Goal: Task Accomplishment & Management: Complete application form

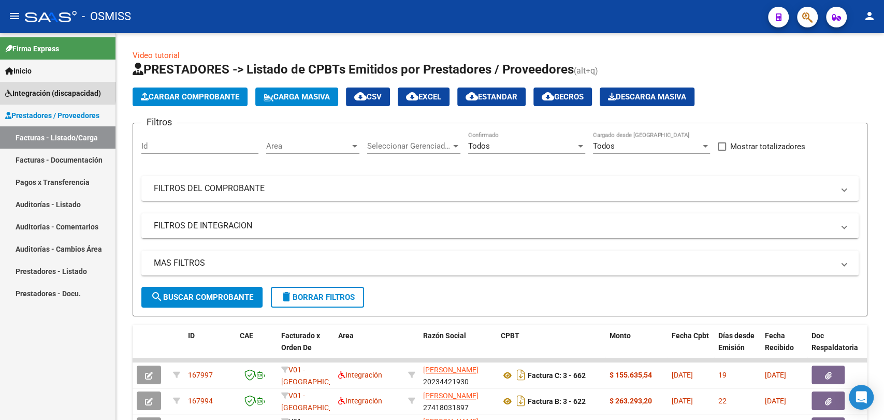
click at [24, 91] on span "Integración (discapacidad)" at bounding box center [53, 92] width 96 height 11
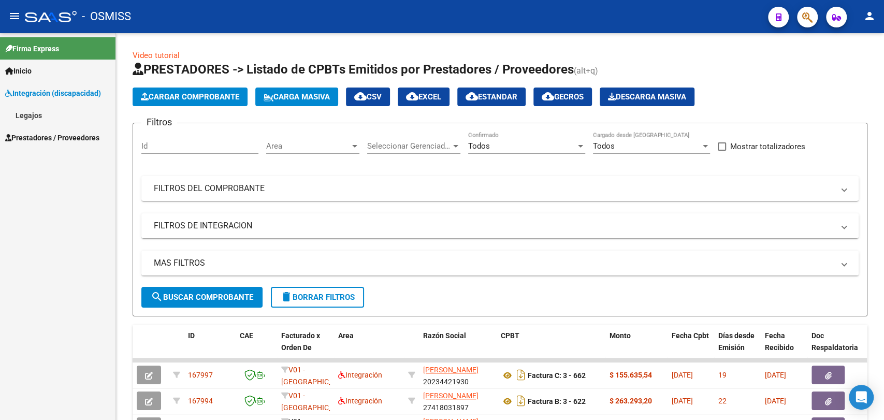
click at [23, 113] on link "Legajos" at bounding box center [57, 115] width 115 height 22
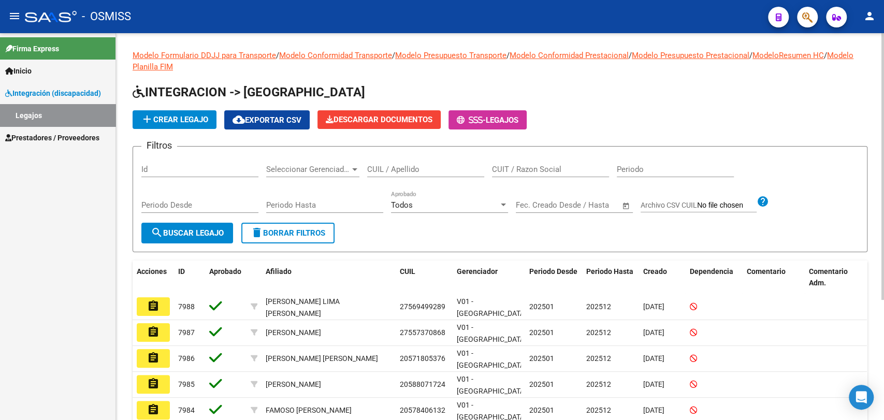
click at [160, 118] on span "add Crear Legajo" at bounding box center [174, 119] width 67 height 9
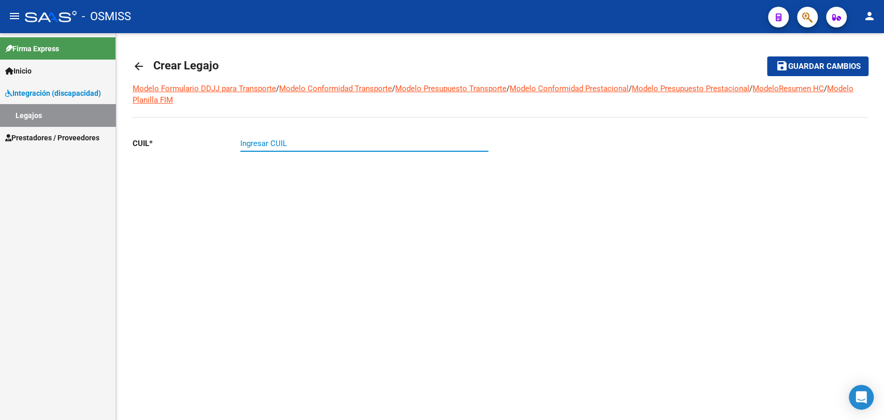
click at [274, 147] on input "Ingresar CUIL" at bounding box center [364, 143] width 248 height 9
paste input "-56336456"
type input "20-56336456-5"
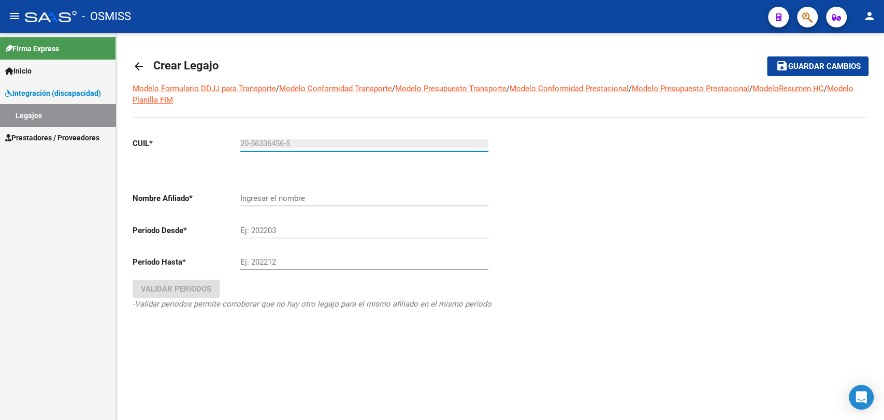
type input "BRAVO MIRKO JAVIER"
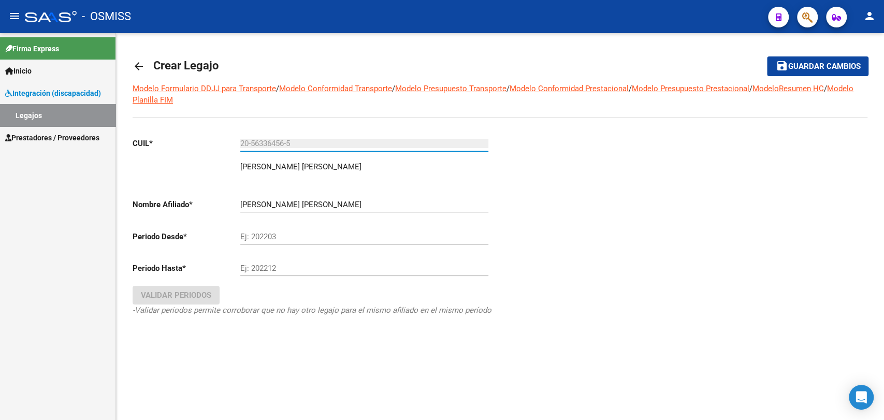
type input "20-56336456-5"
click at [266, 233] on input "Ej: 202203" at bounding box center [364, 236] width 248 height 9
type input "202501"
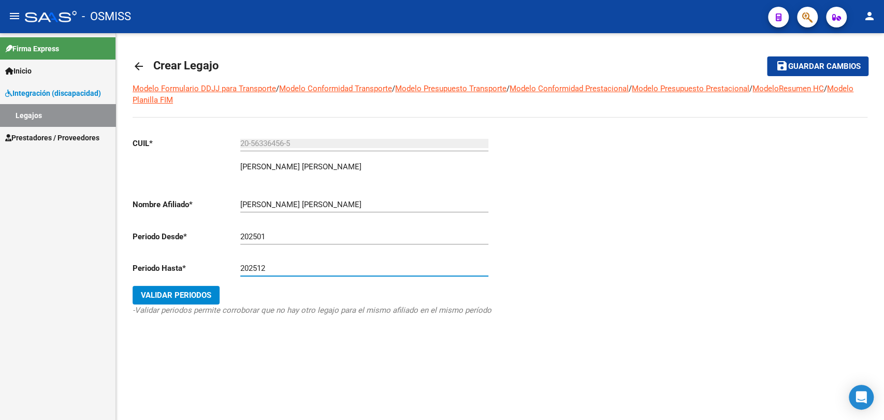
type input "202512"
click at [176, 297] on span "Validar Periodos" at bounding box center [176, 294] width 70 height 9
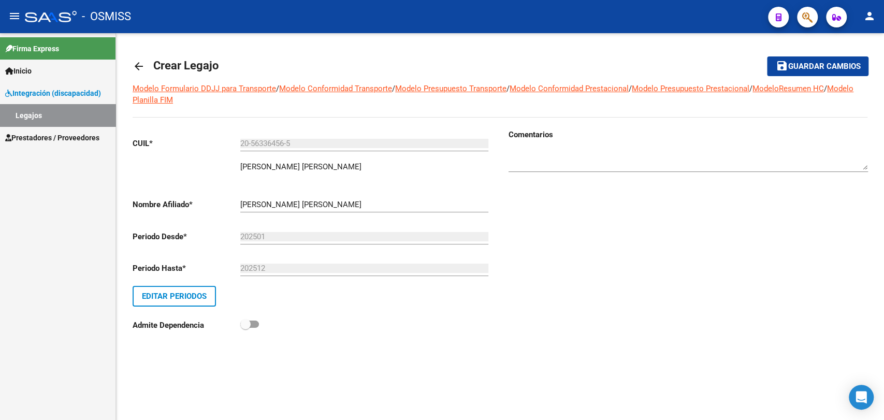
click at [808, 72] on button "save Guardar cambios" at bounding box center [817, 65] width 101 height 19
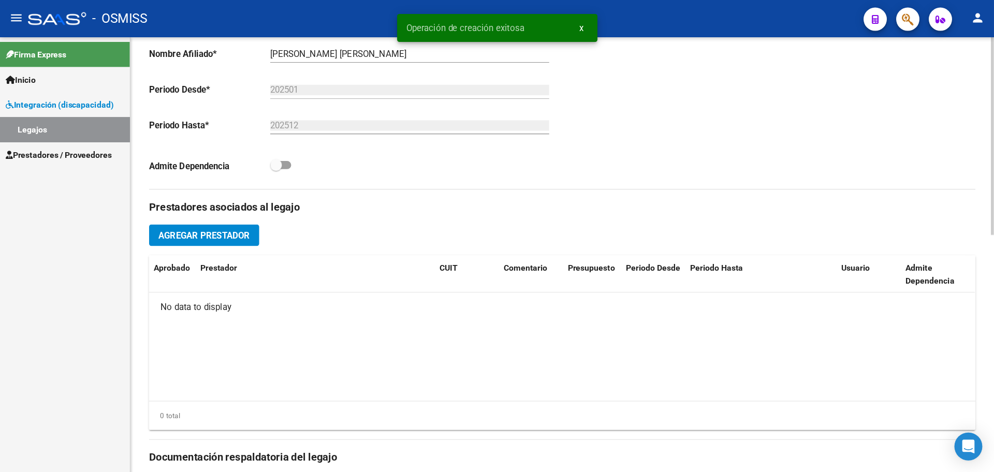
scroll to position [287, 0]
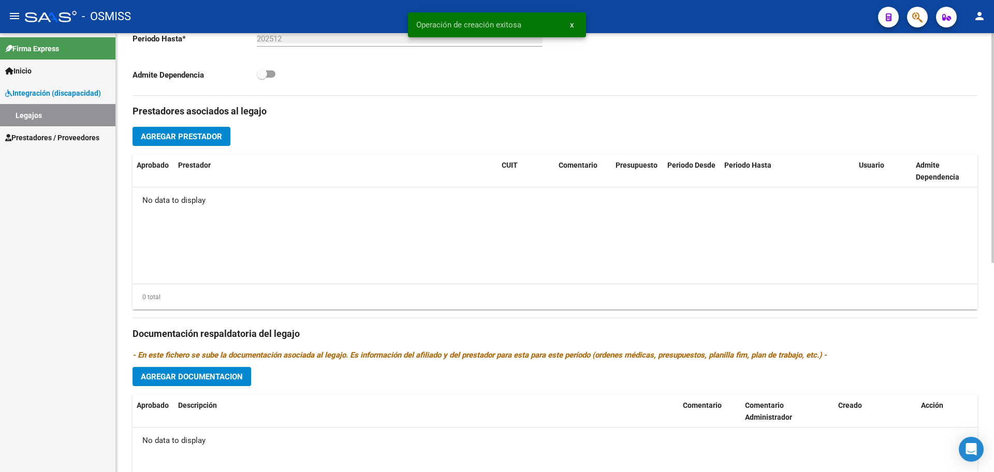
drag, startPoint x: 874, startPoint y: 0, endPoint x: 658, endPoint y: 255, distance: 334.6
click at [658, 255] on datatable-body "No data to display" at bounding box center [555, 235] width 845 height 96
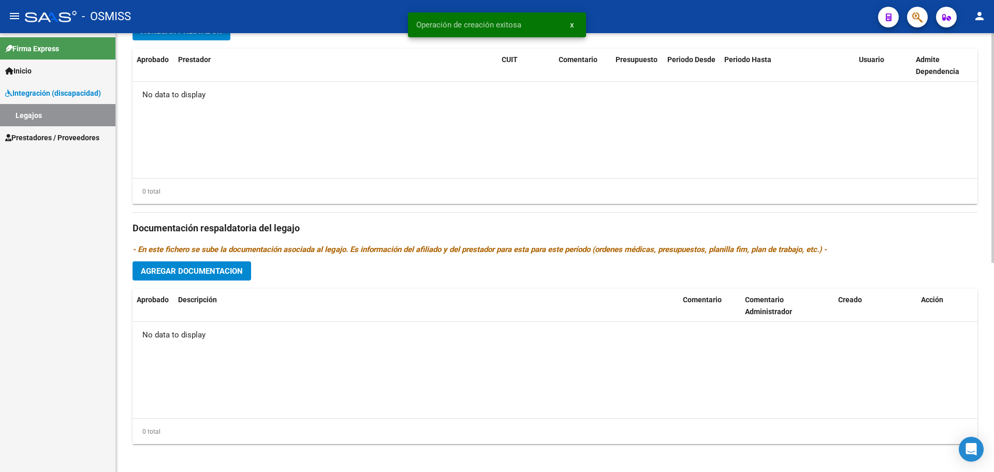
scroll to position [399, 0]
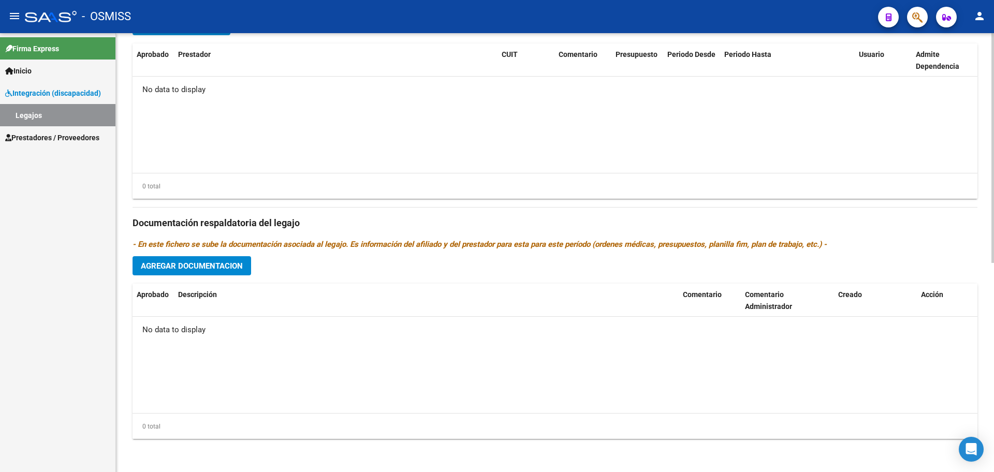
click at [201, 269] on span "Agregar Documentacion" at bounding box center [192, 265] width 102 height 9
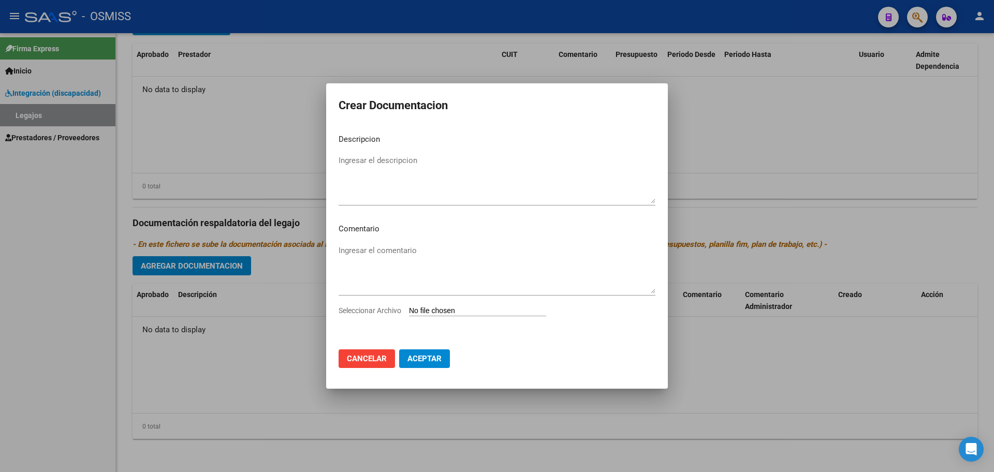
click at [471, 313] on input "Seleccionar Archivo" at bounding box center [477, 311] width 137 height 10
type input "C:\fakepath\BRAVO MIRKO JAVIER.pdf"
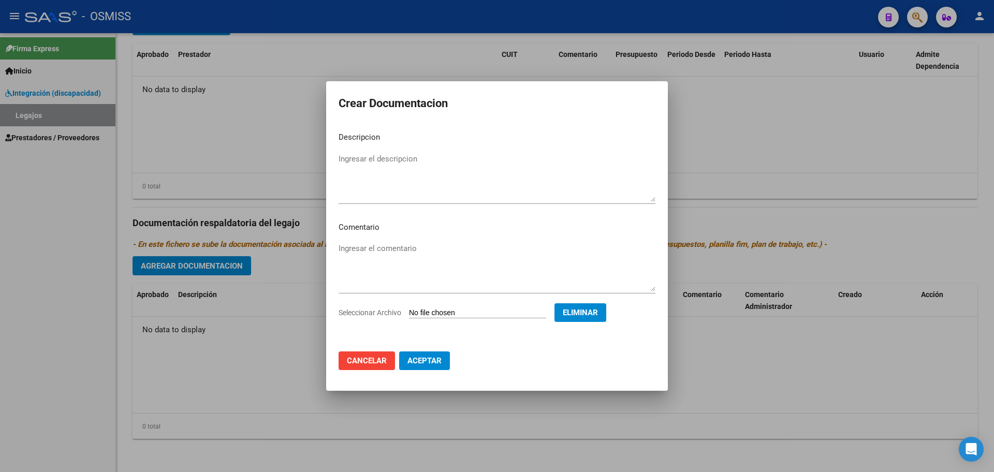
click at [401, 154] on textarea "Ingresar el descripcion" at bounding box center [497, 177] width 317 height 49
click at [339, 157] on textarea "informe EID" at bounding box center [497, 177] width 317 height 49
type textarea "Informe EID"
click at [432, 363] on span "Aceptar" at bounding box center [424, 360] width 34 height 9
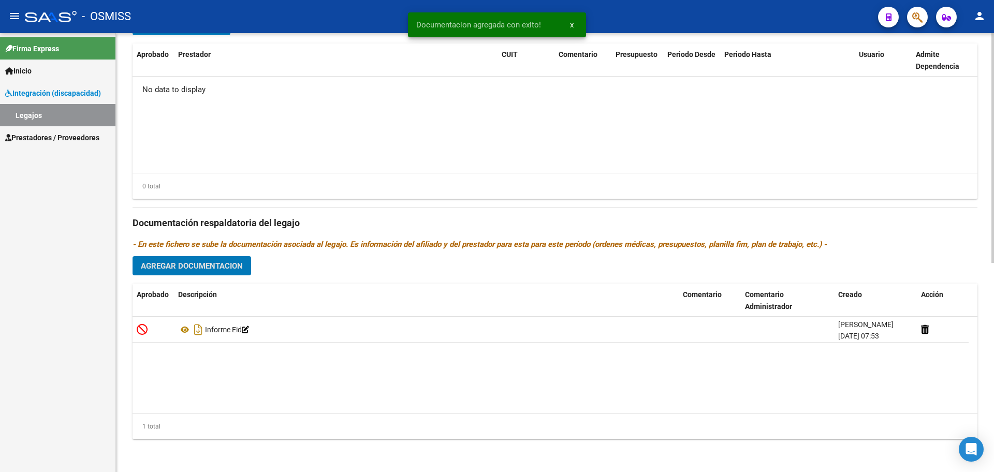
click at [198, 269] on span "Agregar Documentacion" at bounding box center [192, 265] width 102 height 9
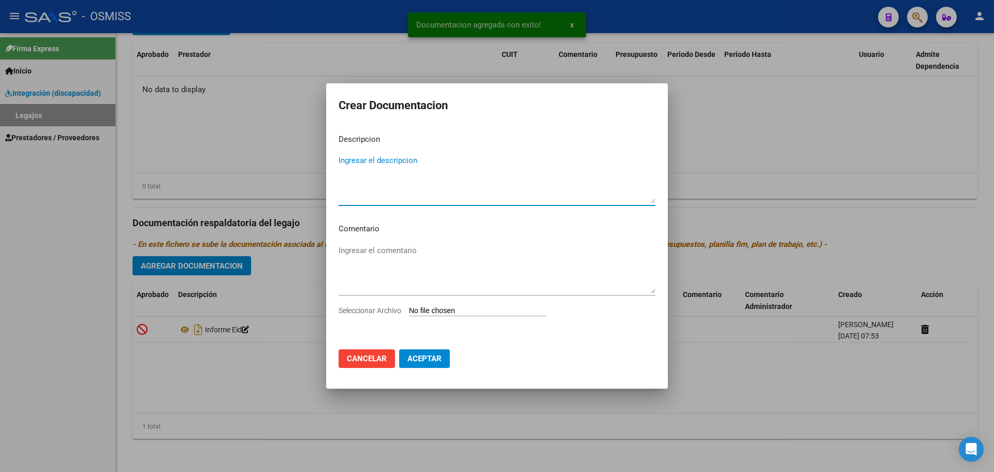
click at [472, 312] on input "Seleccionar Archivo" at bounding box center [477, 311] width 137 height 10
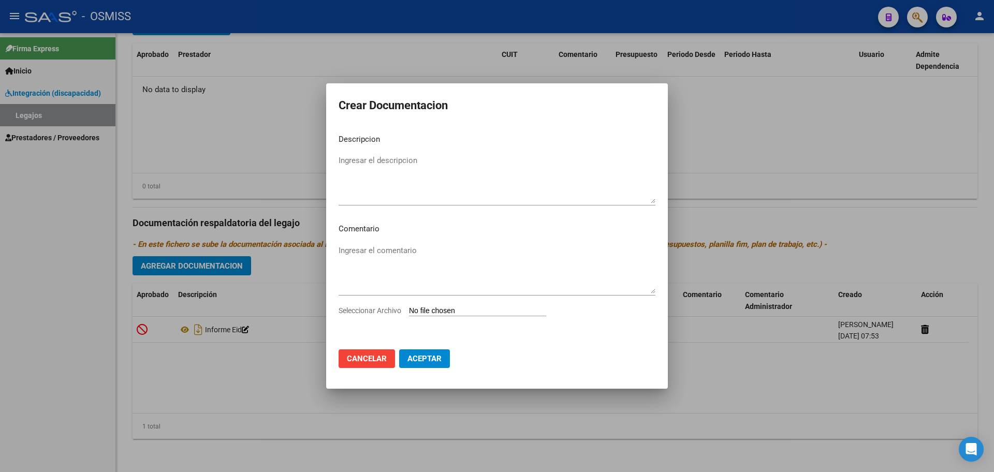
type input "C:\fakepath\.BRAVO MIRKO JAVIER- FONOAUDIOLOGIA.pdf"
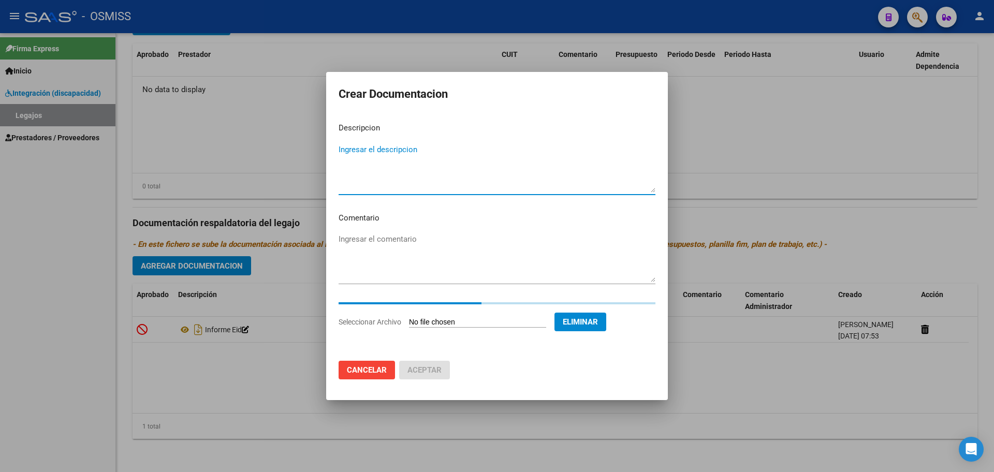
click at [378, 156] on textarea "Ingresar el descripcion" at bounding box center [497, 168] width 317 height 49
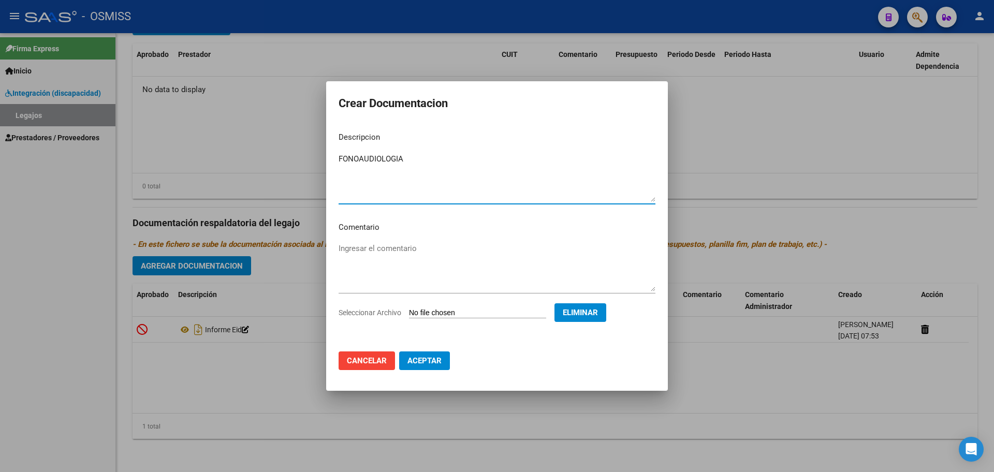
type textarea "FONOAUDIOLOGIA"
click at [430, 356] on span "Aceptar" at bounding box center [424, 360] width 34 height 9
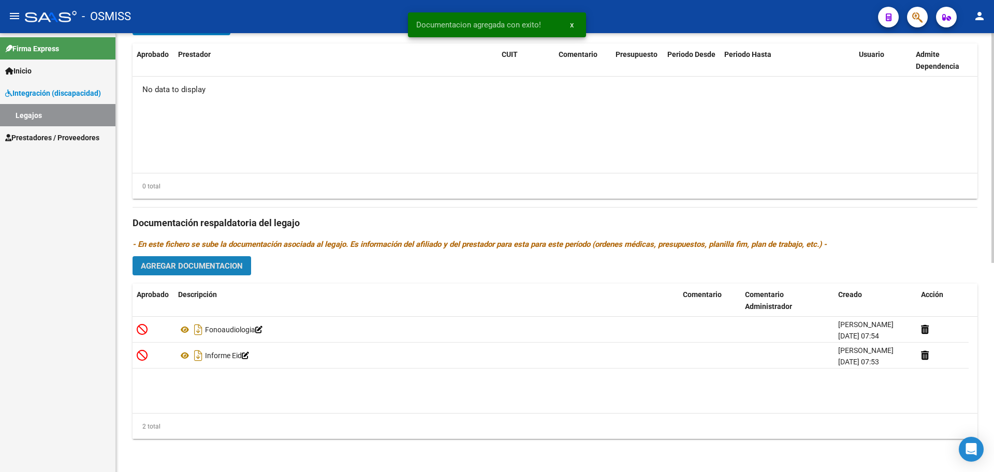
click at [191, 271] on button "Agregar Documentacion" at bounding box center [192, 265] width 119 height 19
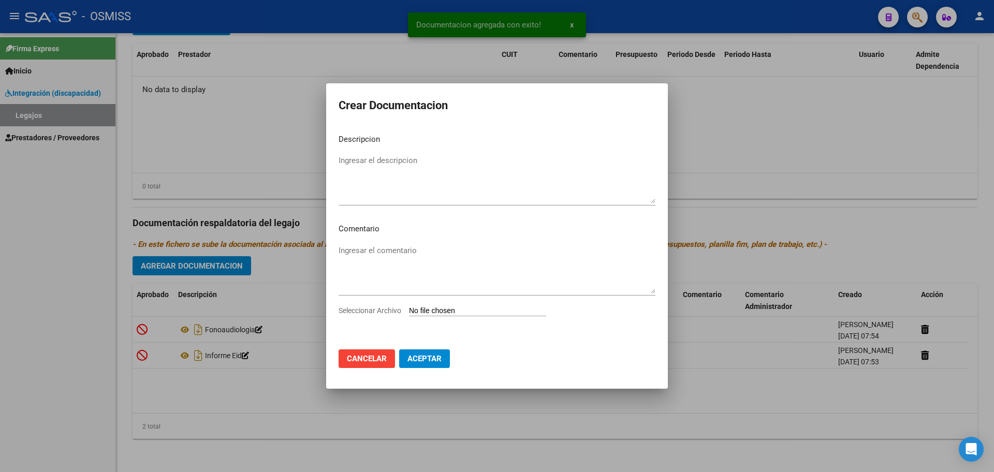
click at [440, 311] on input "Seleccionar Archivo" at bounding box center [477, 311] width 137 height 10
type input "C:\fakepath\.BRAVO MIRKO- PSICOLOGIA.pdf"
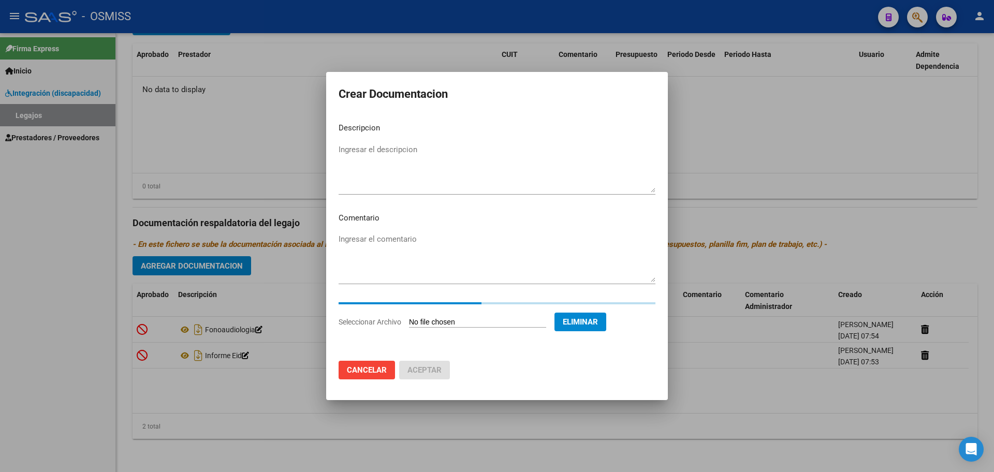
drag, startPoint x: 359, startPoint y: 140, endPoint x: 358, endPoint y: 149, distance: 9.4
click at [359, 141] on mat-dialog-content "Descripcion Ingresar el descripcion Comentario Ingresar el comentario Seleccion…" at bounding box center [497, 233] width 342 height 238
click at [357, 150] on textarea "Ingresar el descripcion" at bounding box center [497, 168] width 317 height 49
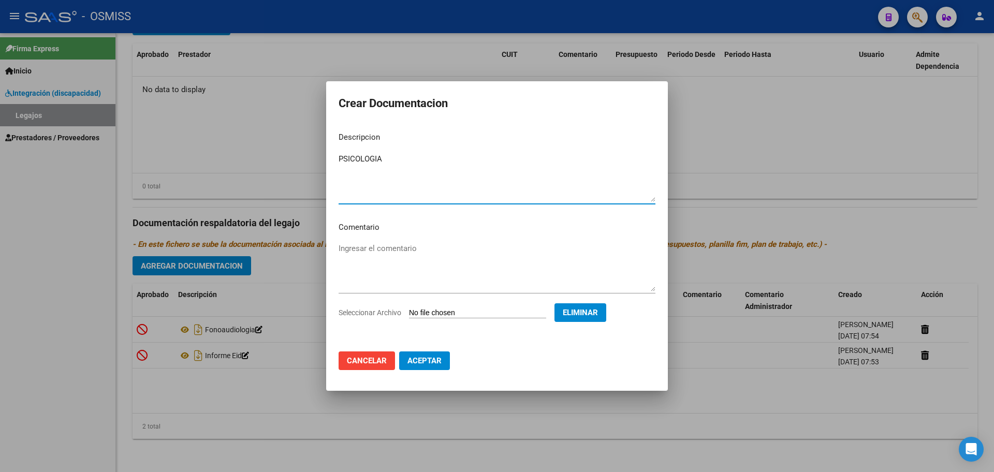
type textarea "PSICOLOGIA"
click at [442, 362] on button "Aceptar" at bounding box center [424, 361] width 51 height 19
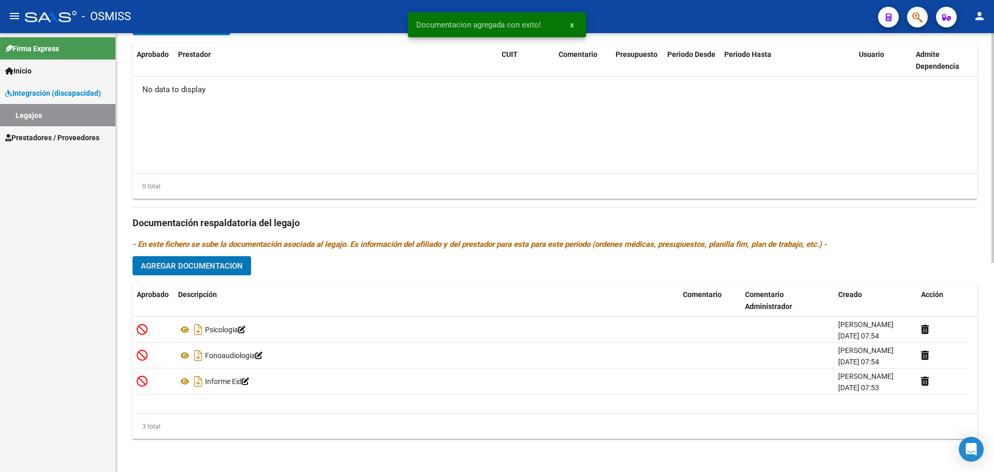
click at [201, 271] on button "Agregar Documentacion" at bounding box center [192, 265] width 119 height 19
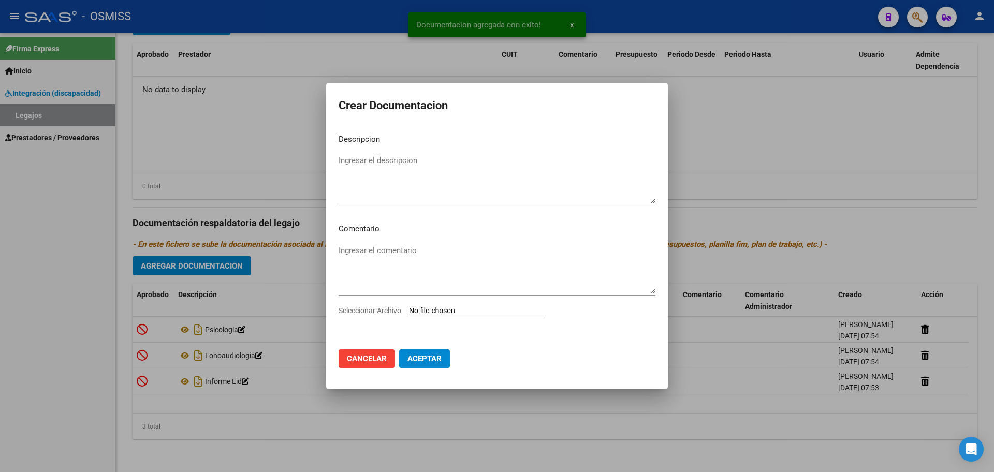
click at [433, 310] on input "Seleccionar Archivo" at bounding box center [477, 311] width 137 height 10
type input "C:\fakepath\.BRAVO MIRKO- PSICOPEDAGOGIA.pdf"
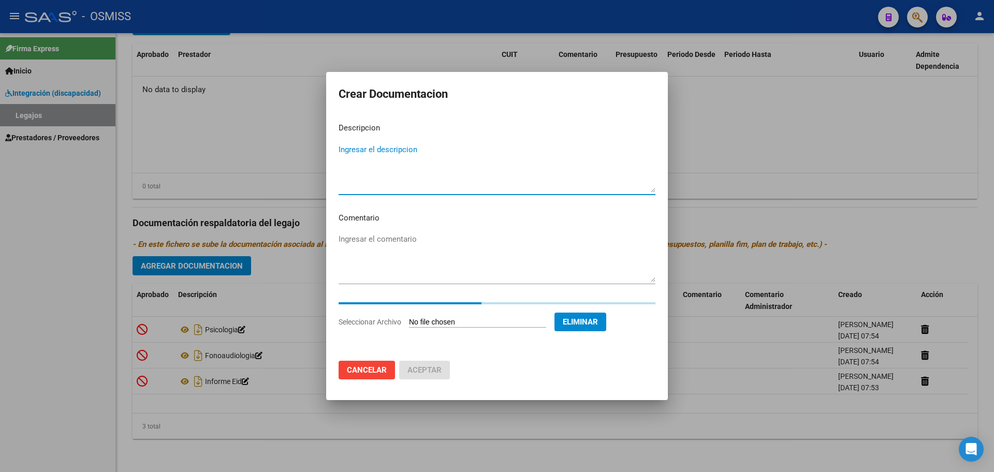
click at [371, 147] on mat-dialog-content "Descripcion Ingresar el descripcion Comentario Ingresar el comentario Seleccion…" at bounding box center [497, 233] width 342 height 238
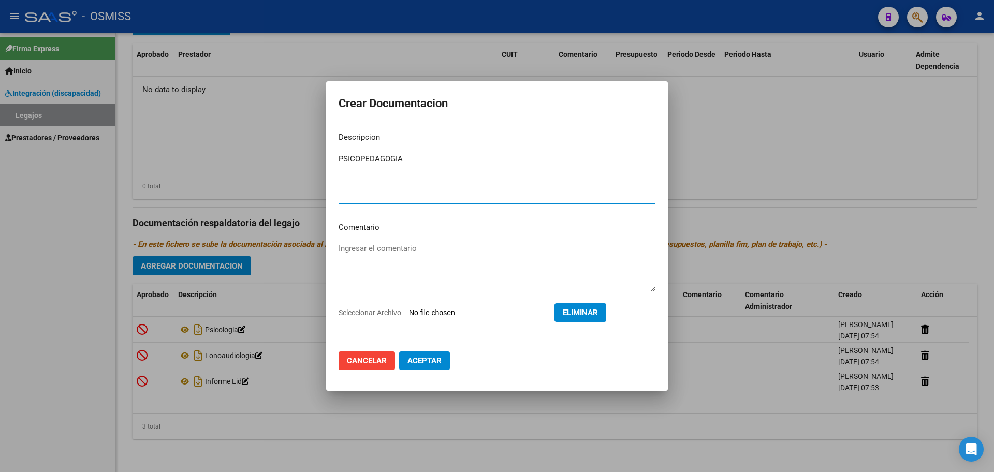
type textarea "PSICOPEDAGOGIA"
click at [414, 365] on button "Aceptar" at bounding box center [424, 361] width 51 height 19
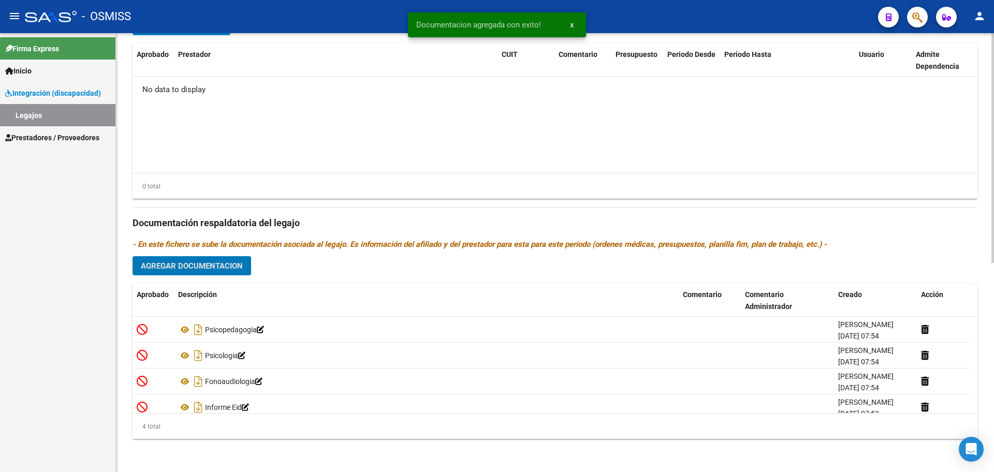
click at [199, 265] on span "Agregar Documentacion" at bounding box center [192, 265] width 102 height 9
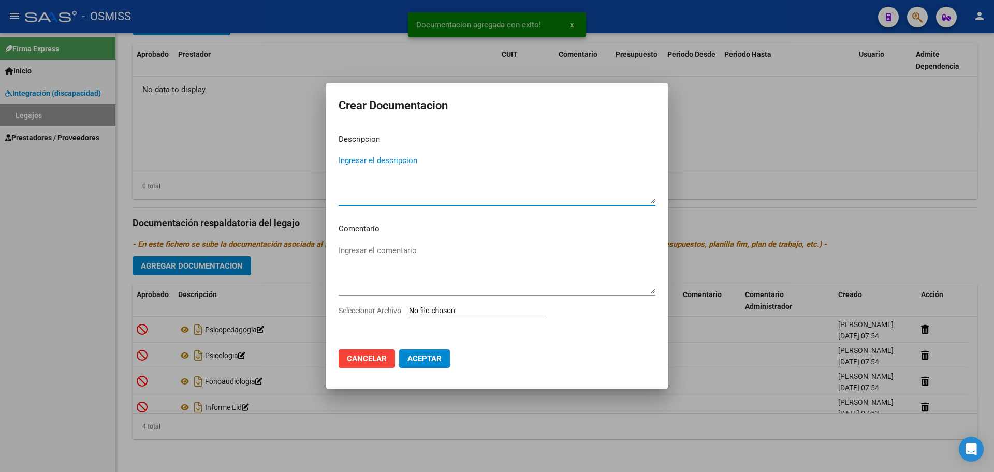
click at [433, 314] on input "Seleccionar Archivo" at bounding box center [477, 311] width 137 height 10
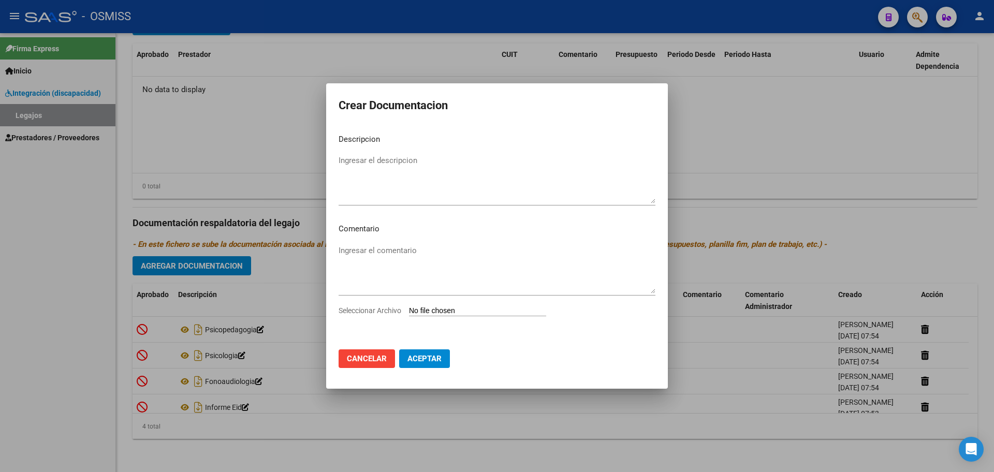
type input "C:\fakepath\.BRAVO MIRKO- TO.pdf"
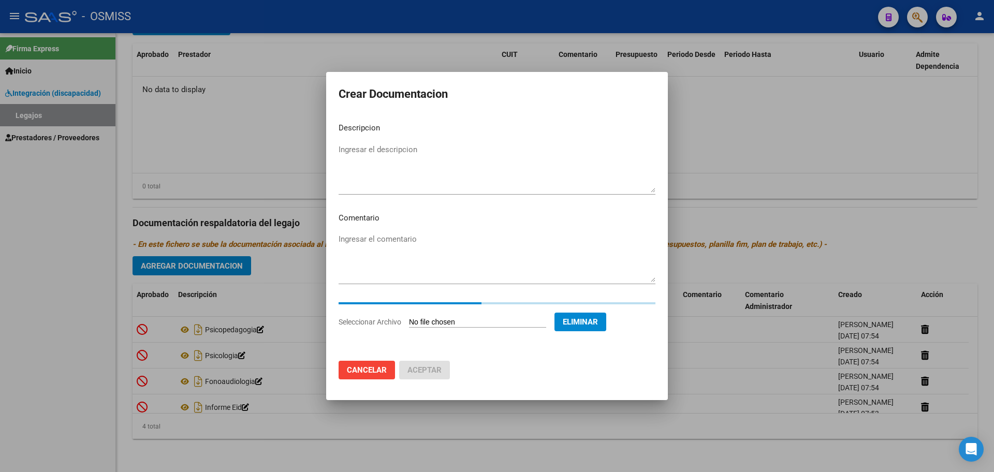
click at [372, 166] on textarea "Ingresar el descripcion" at bounding box center [497, 168] width 317 height 49
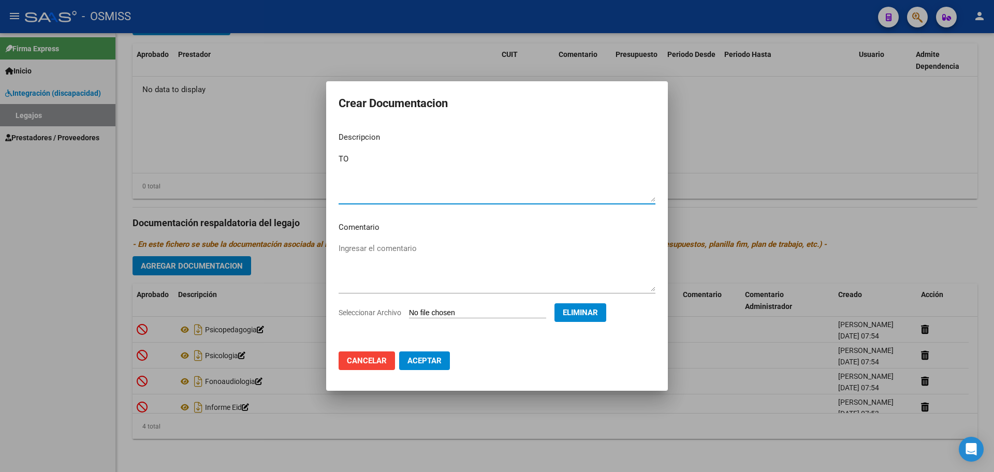
type textarea "TO"
click at [423, 359] on span "Aceptar" at bounding box center [424, 360] width 34 height 9
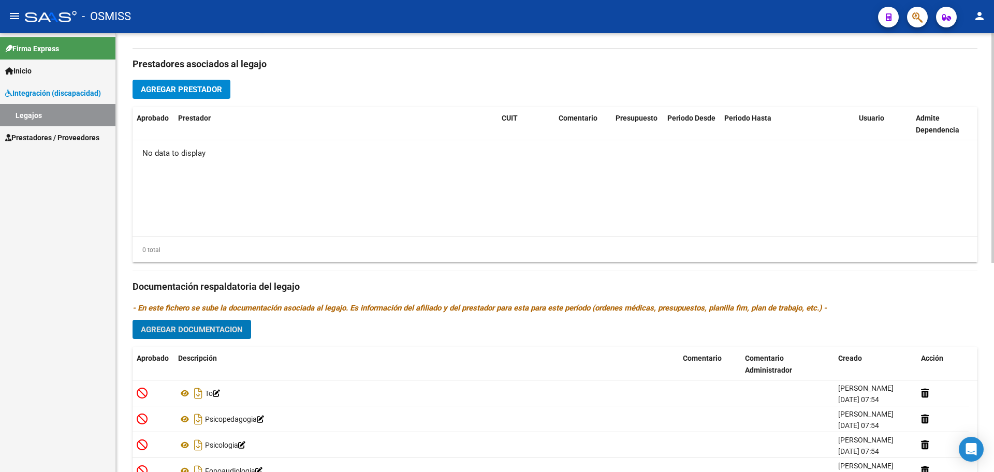
scroll to position [334, 0]
click at [206, 91] on span "Agregar Prestador" at bounding box center [181, 90] width 81 height 9
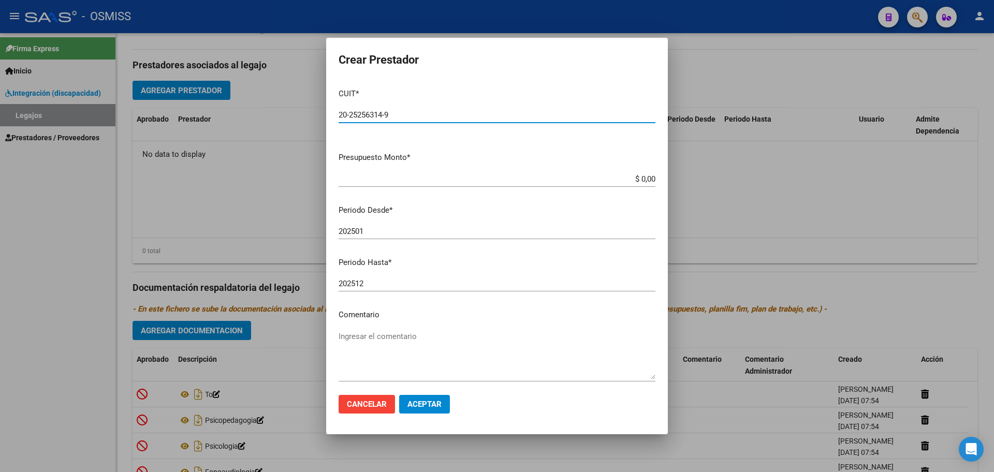
type input "20-25256314-9"
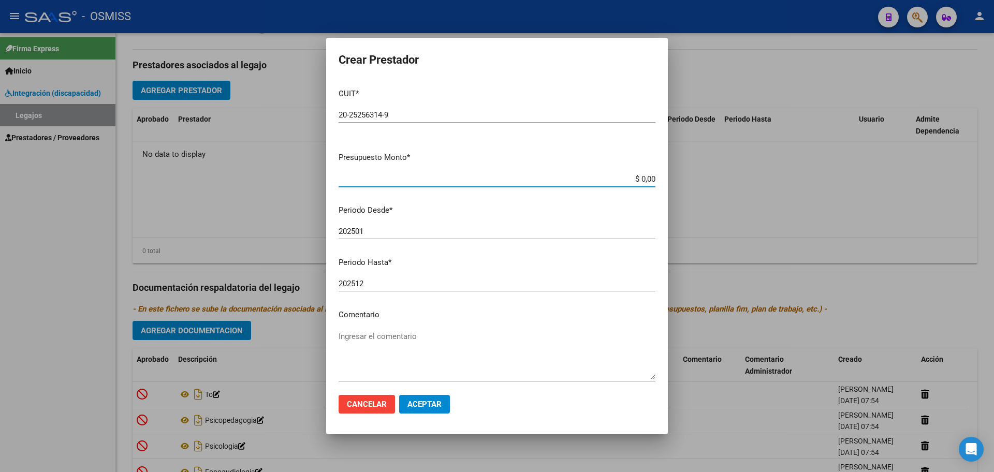
type input "$ 0,01"
type input "202509"
click at [429, 401] on span "Aceptar" at bounding box center [424, 404] width 34 height 9
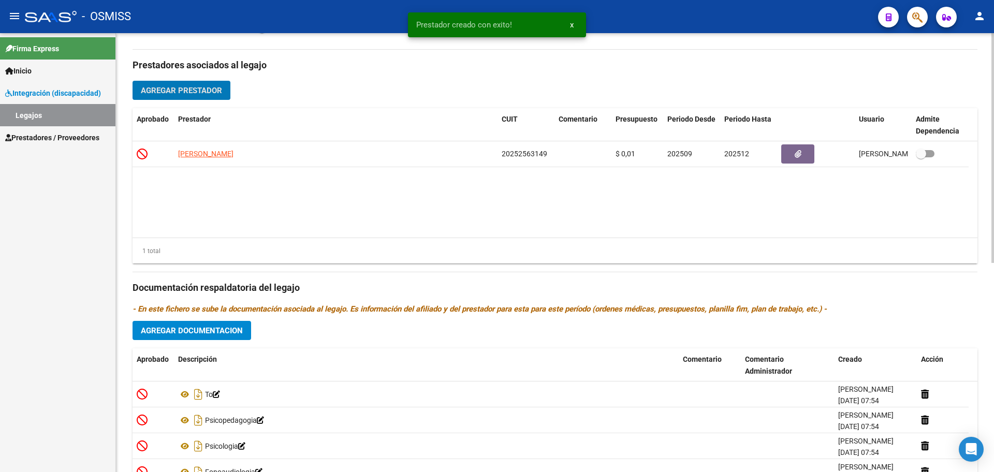
click at [209, 90] on span "Agregar Prestador" at bounding box center [181, 90] width 81 height 9
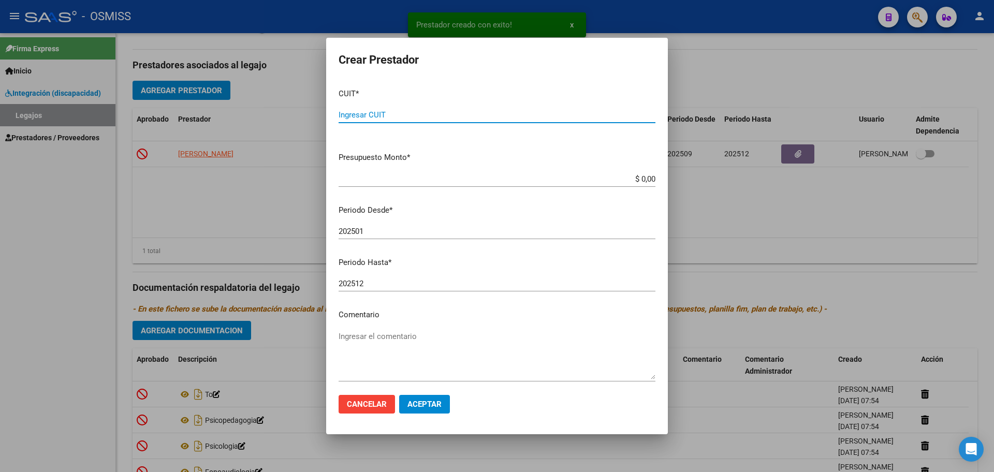
paste input "27-29958269-3"
type input "27-29958269-3"
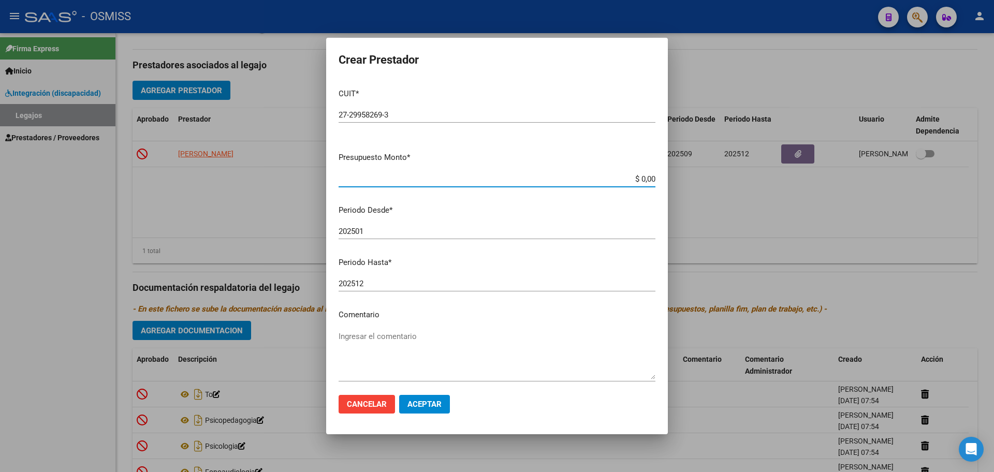
type input "$ 0,01"
type input "202509"
click at [433, 402] on span "Aceptar" at bounding box center [424, 404] width 34 height 9
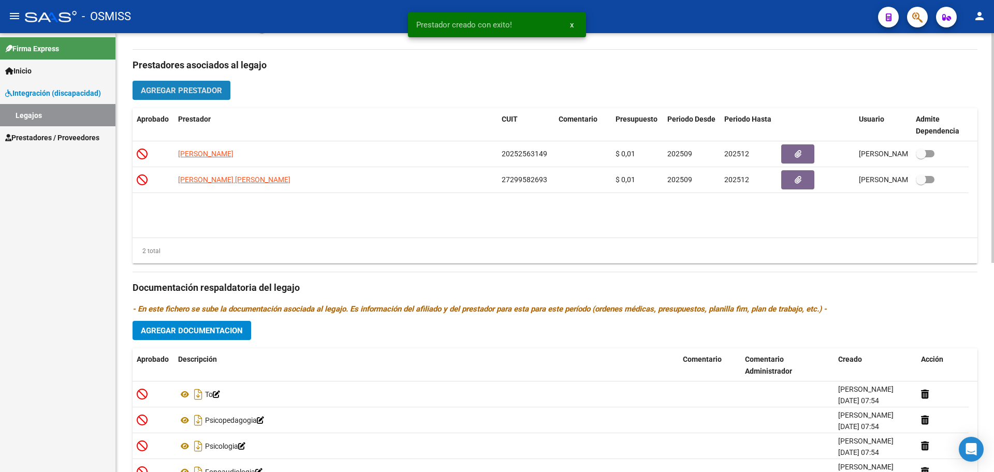
click at [191, 86] on span "Agregar Prestador" at bounding box center [181, 90] width 81 height 9
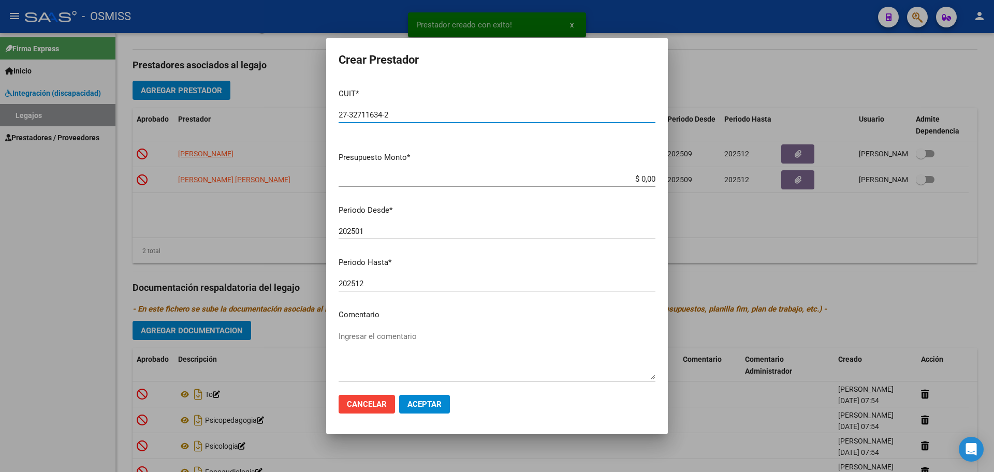
type input "27-32711634-2"
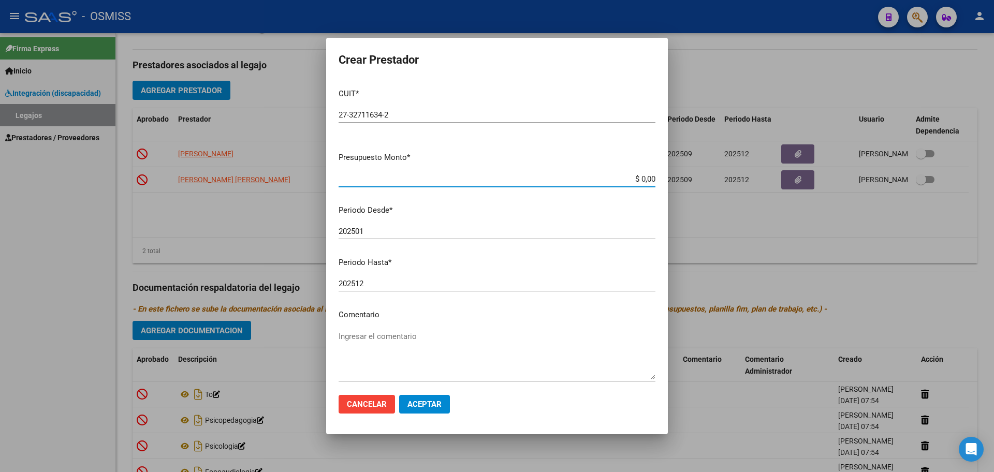
type input "$ 0,01"
type input "202509"
click at [430, 407] on span "Aceptar" at bounding box center [424, 404] width 34 height 9
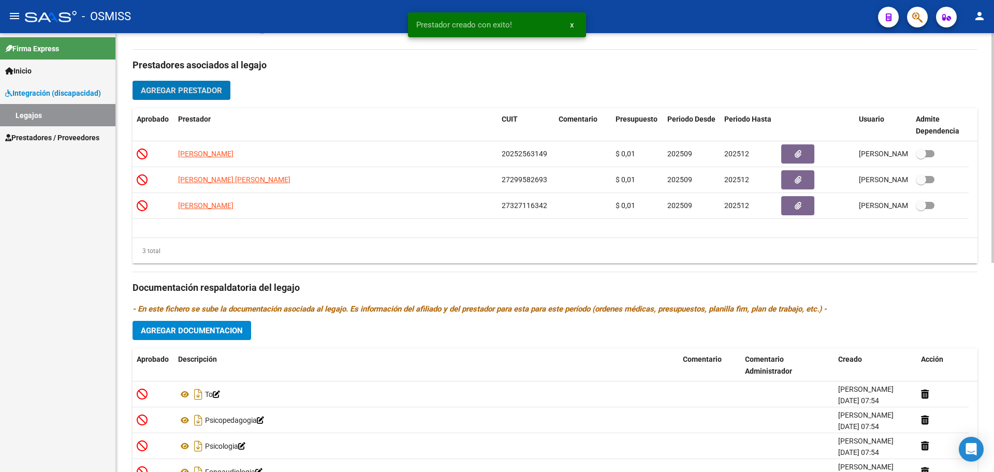
drag, startPoint x: 156, startPoint y: 110, endPoint x: 166, endPoint y: 90, distance: 22.7
click at [156, 110] on datatable-header-cell "Aprobado" at bounding box center [153, 125] width 41 height 34
click at [166, 88] on span "Agregar Prestador" at bounding box center [181, 90] width 81 height 9
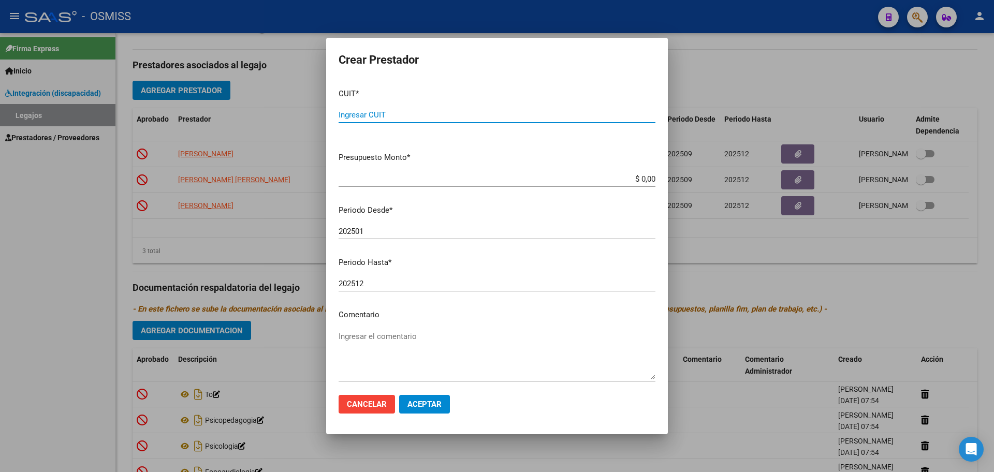
paste input "23-29966603-4"
type input "23-29966603-4"
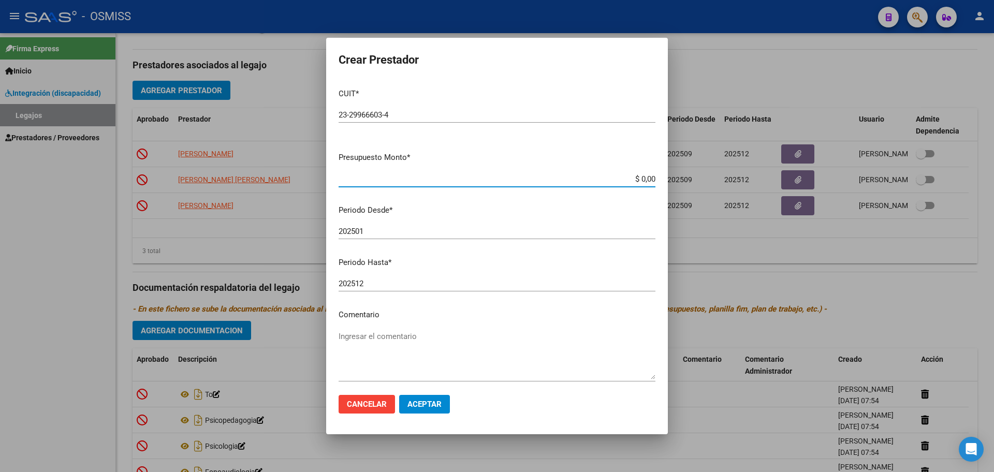
type input "$ 0,01"
type input "202509"
click at [427, 405] on span "Aceptar" at bounding box center [424, 404] width 34 height 9
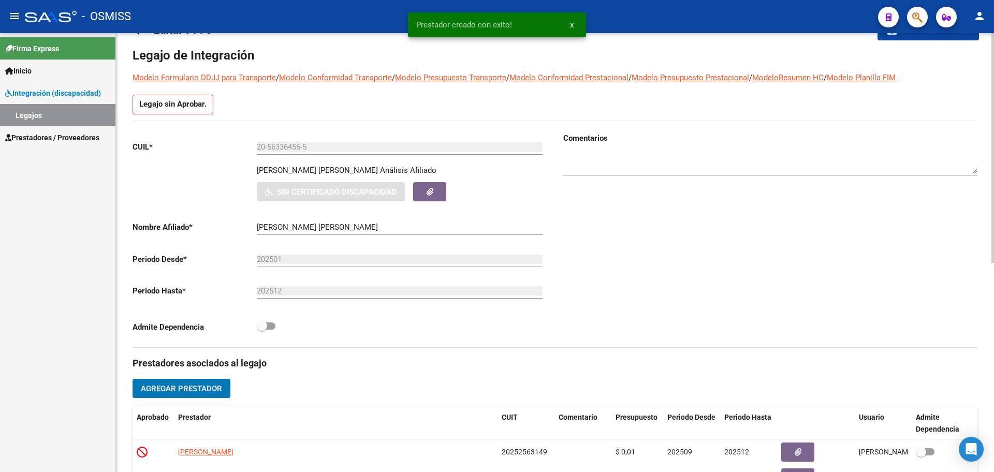
scroll to position [0, 0]
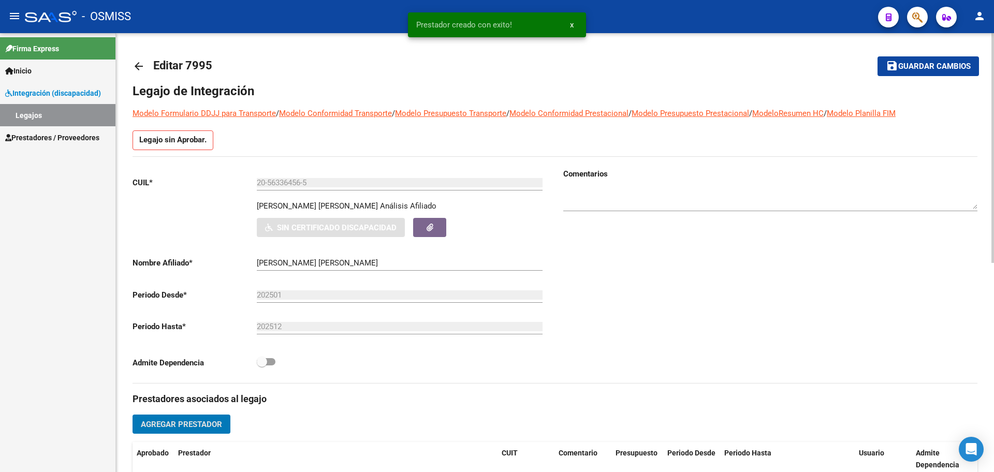
click at [883, 82] on mat-toolbar-row "save Guardar cambios" at bounding box center [891, 66] width 176 height 33
click at [883, 62] on span "Guardar cambios" at bounding box center [934, 66] width 72 height 9
click at [133, 68] on mat-icon "arrow_back" at bounding box center [139, 66] width 12 height 12
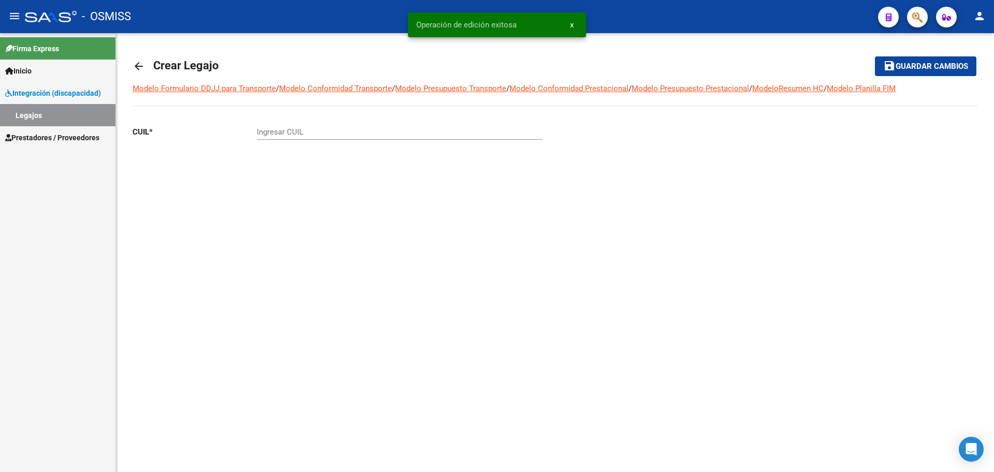
click at [133, 68] on mat-icon "arrow_back" at bounding box center [139, 66] width 12 height 12
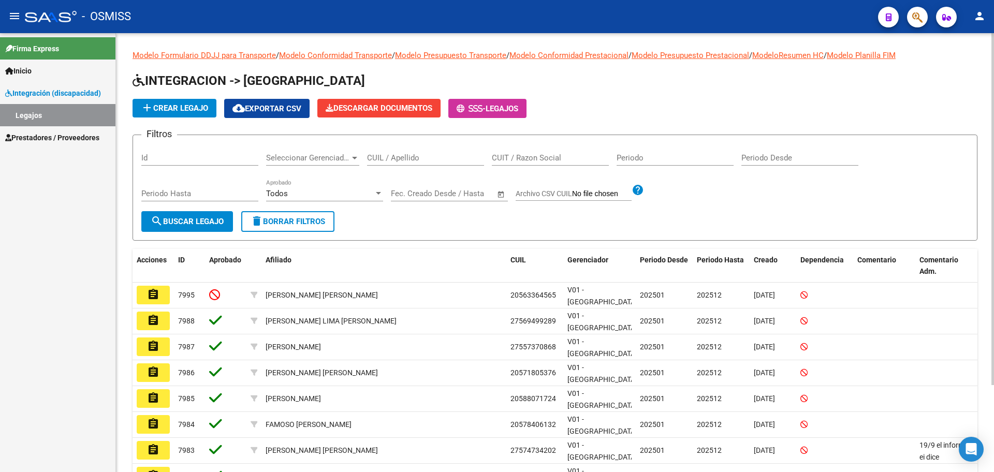
click at [386, 159] on input "CUIL / Apellido" at bounding box center [425, 157] width 117 height 9
type input "FERNANDEZ SUI"
click at [179, 213] on button "search Buscar Legajo" at bounding box center [187, 221] width 92 height 21
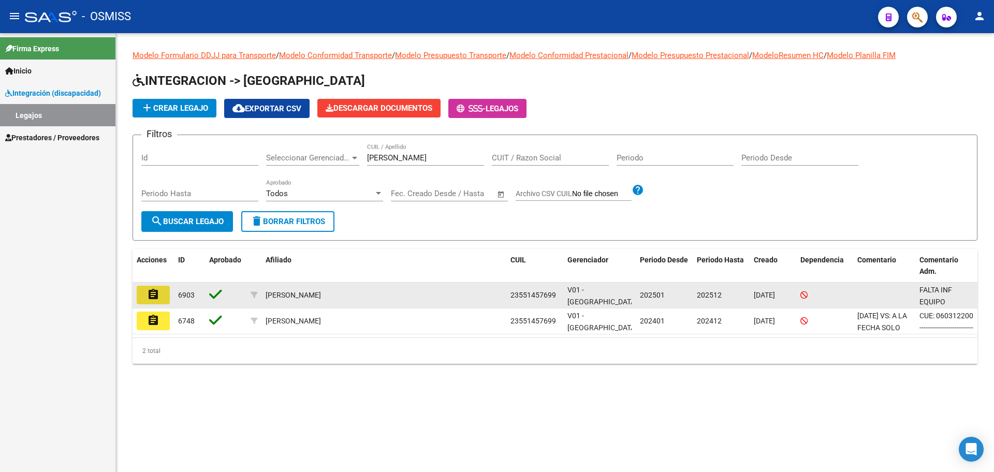
click at [158, 298] on mat-icon "assignment" at bounding box center [153, 294] width 12 height 12
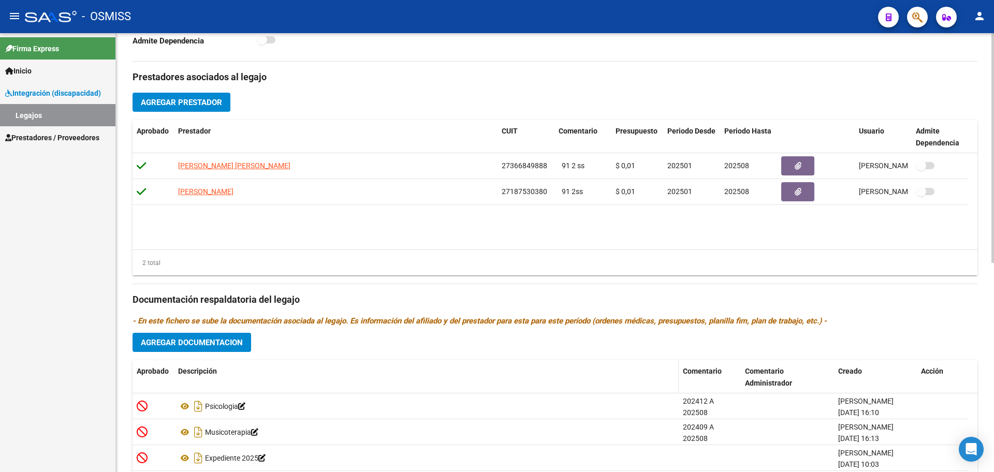
scroll to position [399, 0]
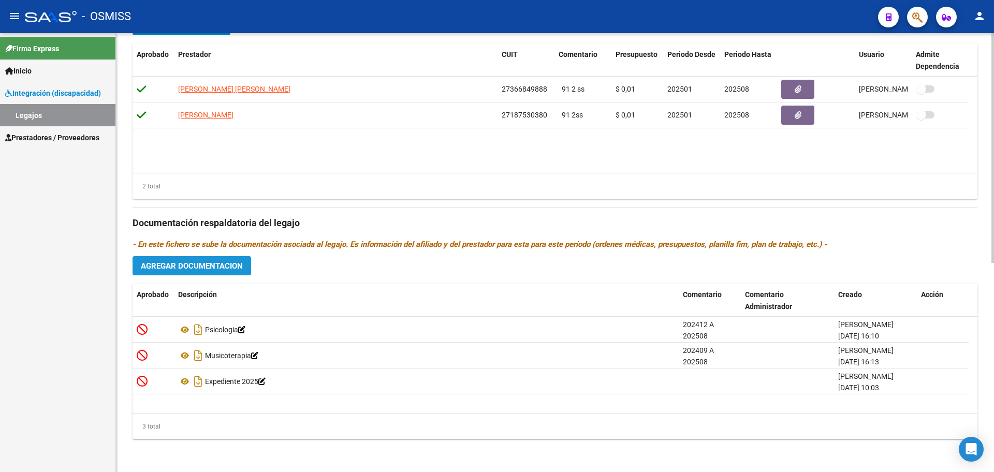
click at [207, 272] on button "Agregar Documentacion" at bounding box center [192, 265] width 119 height 19
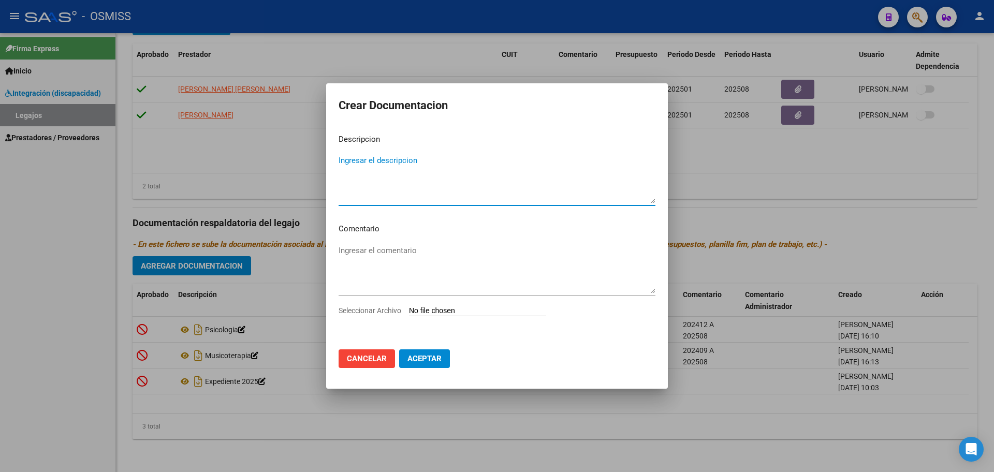
click at [481, 309] on input "Seleccionar Archivo" at bounding box center [477, 311] width 137 height 10
type input "C:\fakepath\.FERNANDEZ SUIRESZCZ - MUSICO.pdf"
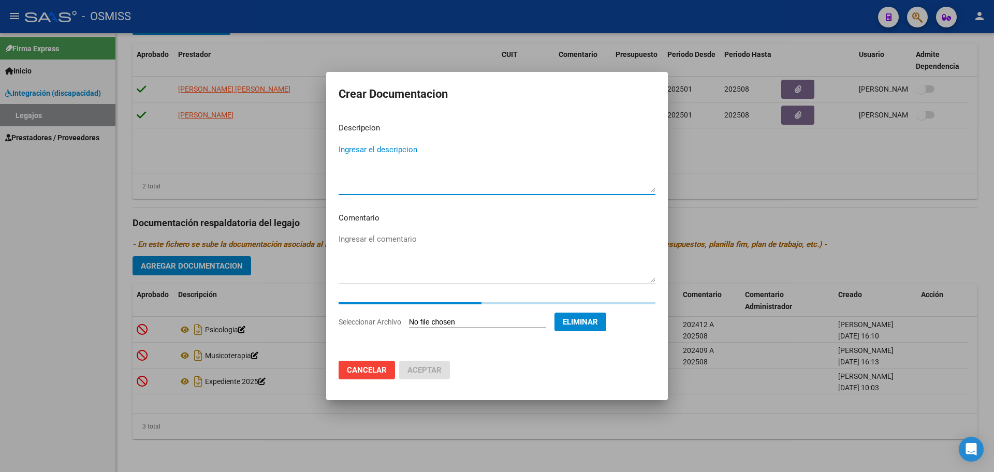
click at [370, 159] on textarea "Ingresar el descripcion" at bounding box center [497, 168] width 317 height 49
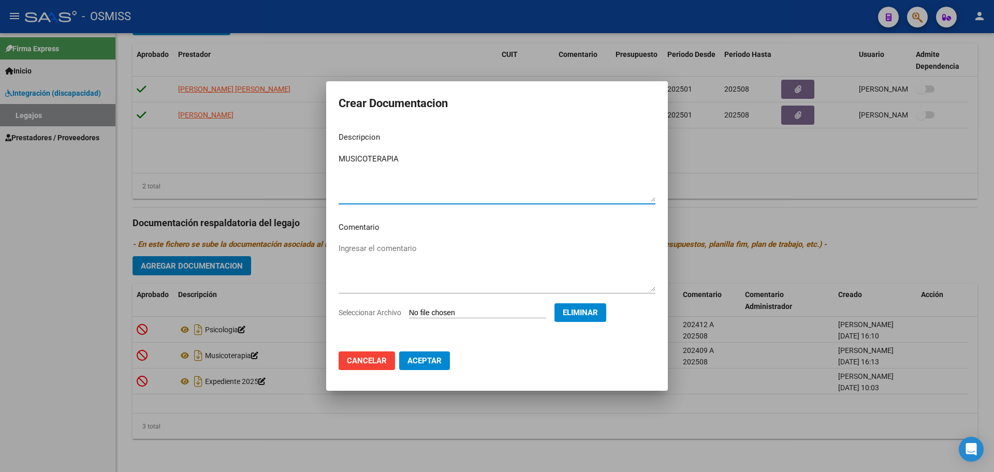
type textarea "MUSICOTERAPIA"
click at [427, 361] on span "Aceptar" at bounding box center [424, 360] width 34 height 9
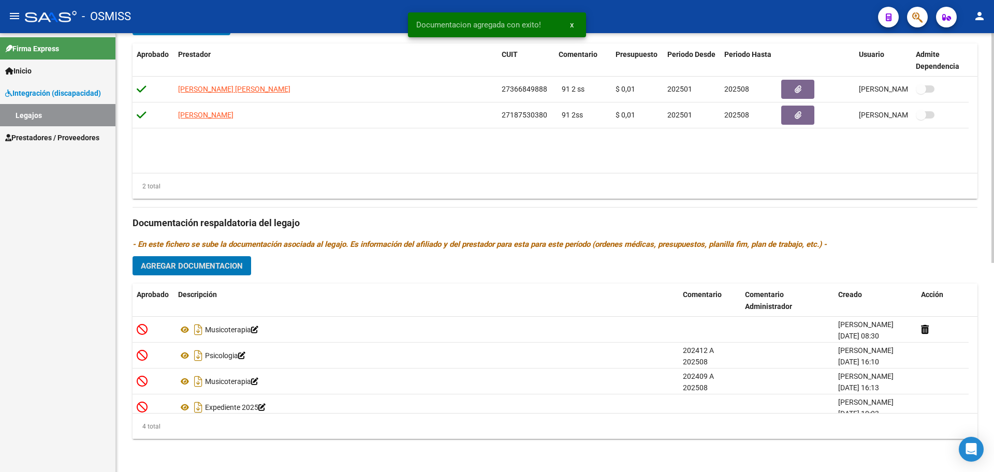
click at [193, 270] on span "Agregar Documentacion" at bounding box center [192, 265] width 102 height 9
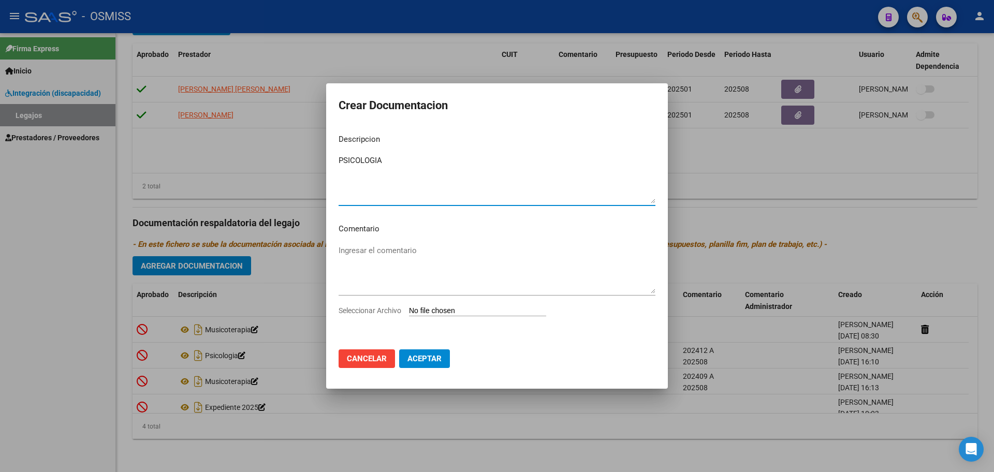
type textarea "PSICOLOGIA"
click at [466, 308] on input "Seleccionar Archivo" at bounding box center [477, 311] width 137 height 10
type input "C:\fakepath\.FERNANDEZ SUIRESZCZ- PSICO.pdf"
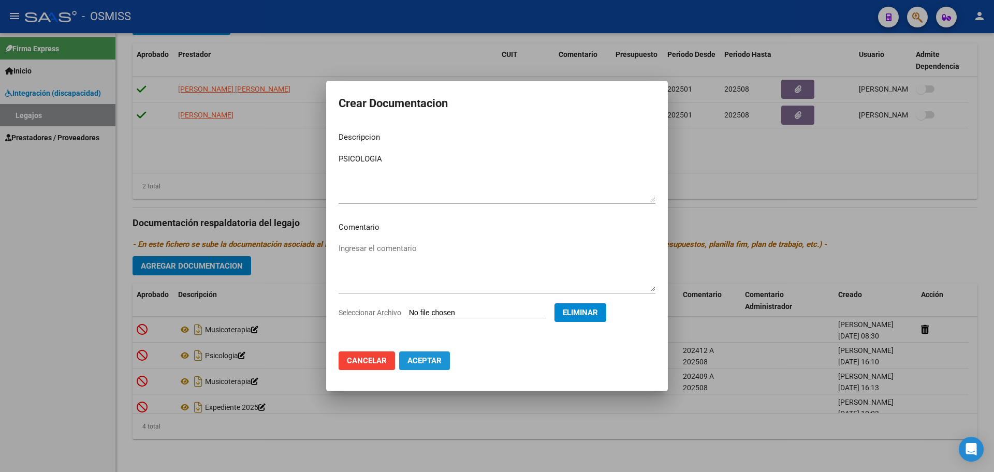
click at [434, 364] on span "Aceptar" at bounding box center [424, 360] width 34 height 9
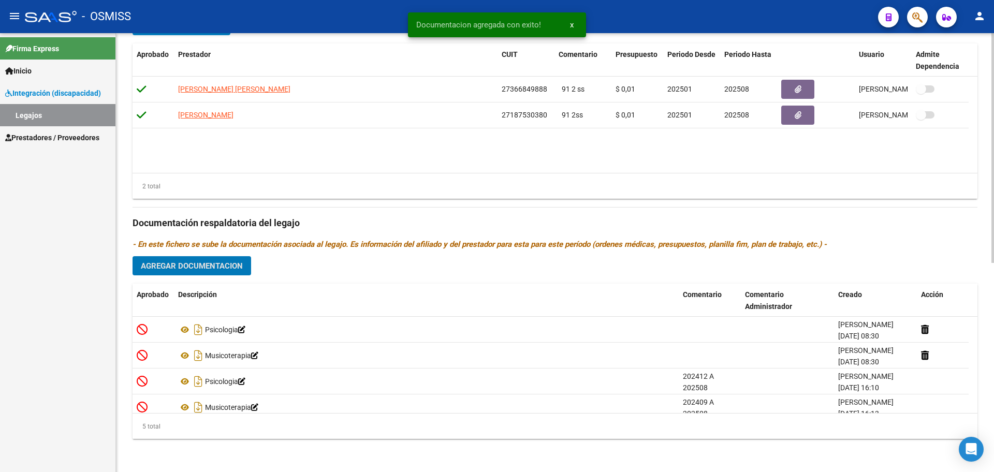
click at [164, 268] on span "Agregar Documentacion" at bounding box center [192, 265] width 102 height 9
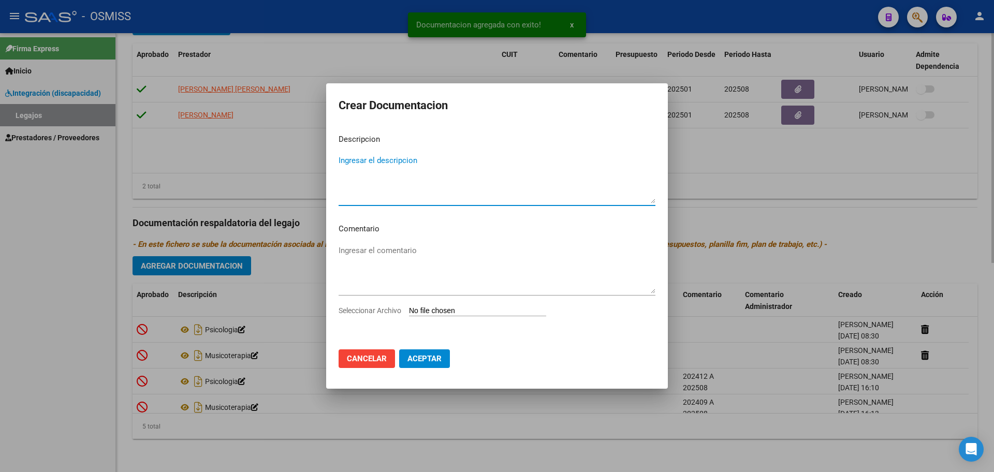
type textarea "N"
type textarea "INFORME CONTINUIDAD EID"
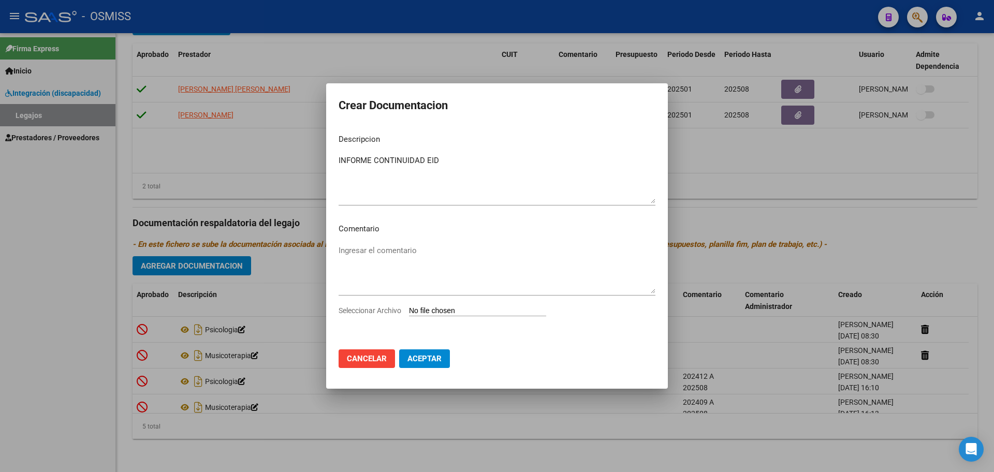
click at [448, 313] on input "Seleccionar Archivo" at bounding box center [477, 311] width 137 height 10
type input "C:\fakepath\Fernandez Suireszcz Matheo1.pdf"
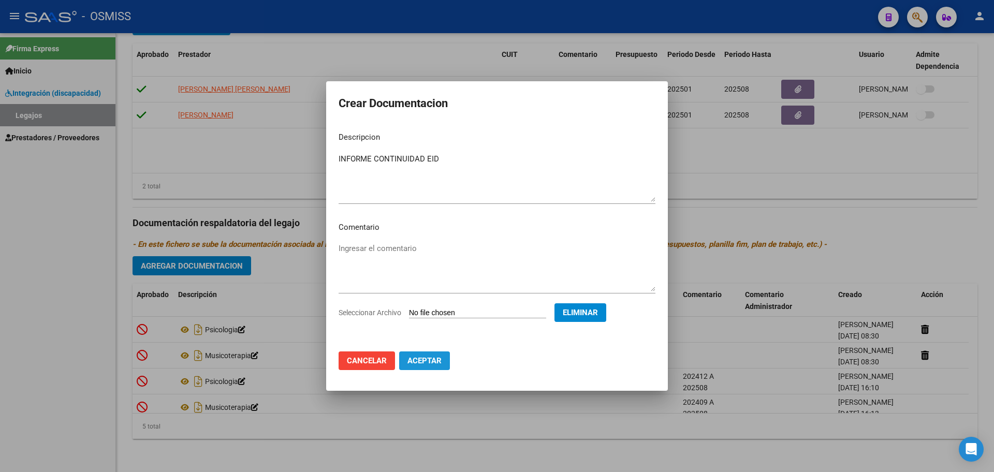
click at [420, 363] on span "Aceptar" at bounding box center [424, 360] width 34 height 9
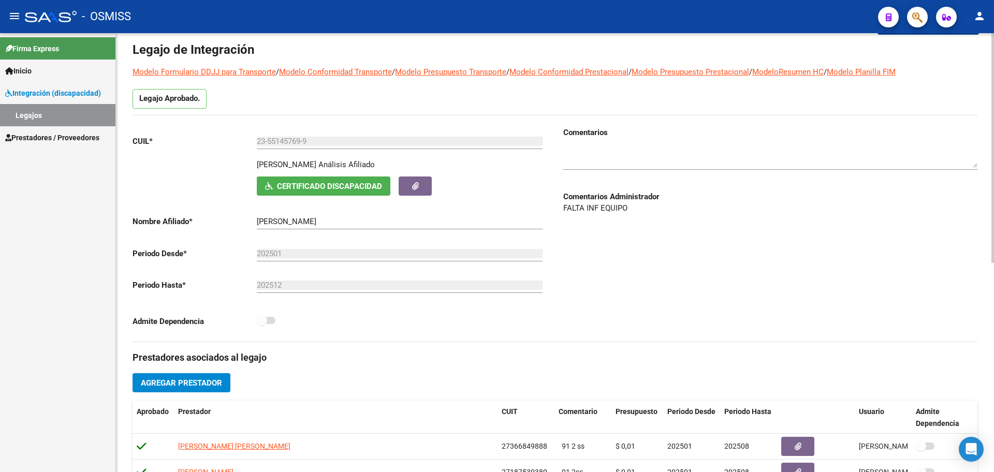
scroll to position [10, 0]
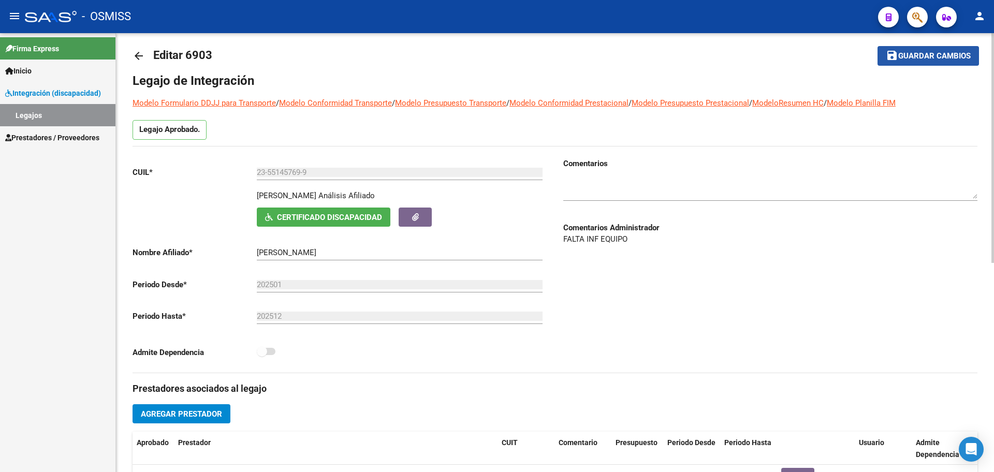
click at [883, 52] on span "Guardar cambios" at bounding box center [934, 56] width 72 height 9
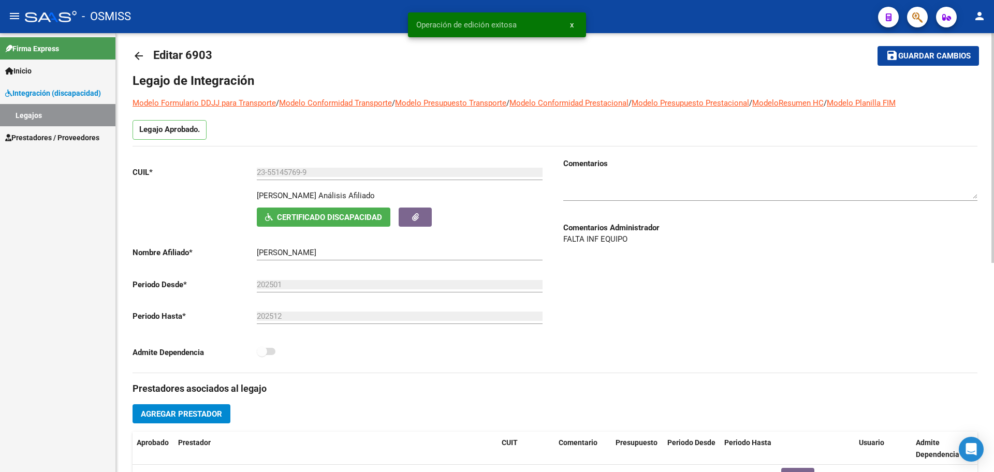
click at [139, 57] on mat-icon "arrow_back" at bounding box center [139, 56] width 12 height 12
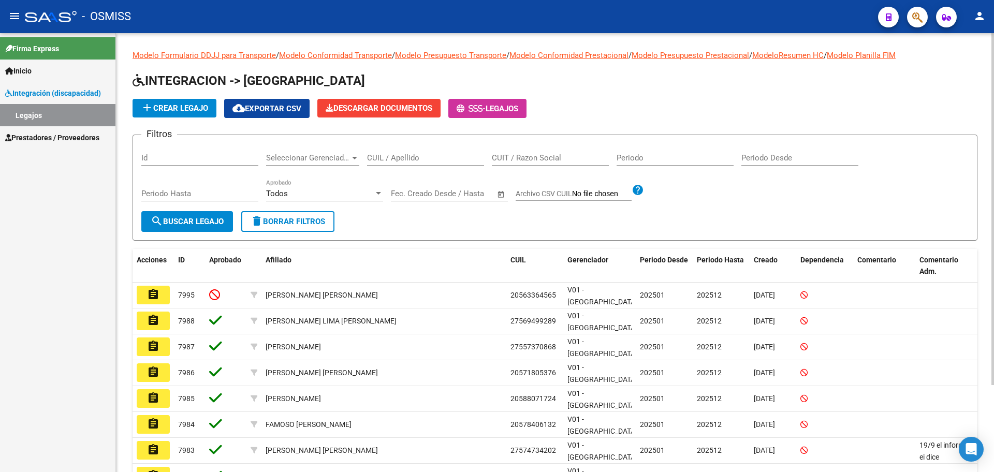
click at [168, 109] on span "add Crear Legajo" at bounding box center [174, 108] width 67 height 9
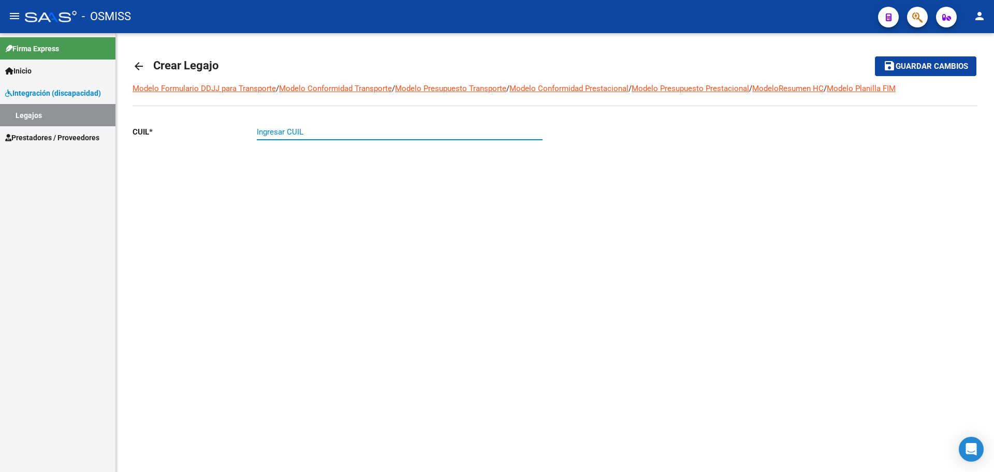
click at [296, 135] on input "Ingresar CUIL" at bounding box center [400, 131] width 286 height 9
paste input "-54817841"
type input "27-54817841-5"
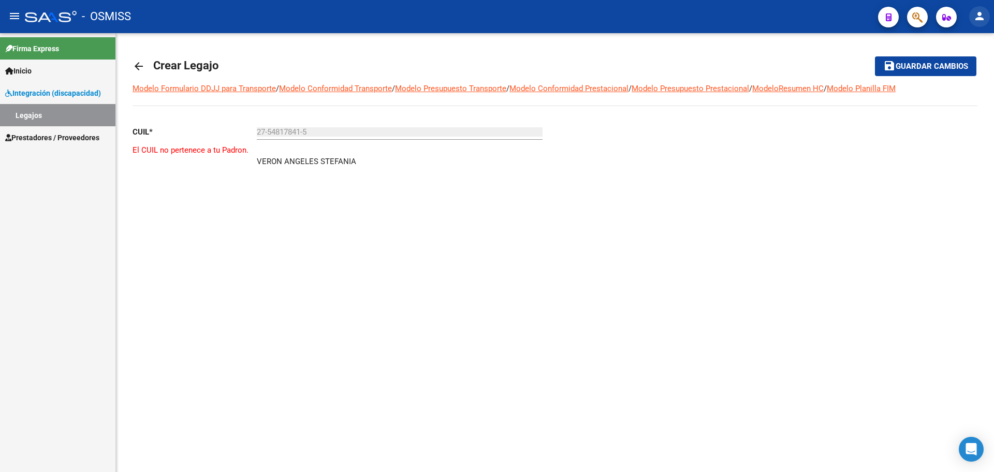
click at [883, 23] on button "person" at bounding box center [979, 16] width 21 height 21
click at [883, 60] on button "exit_to_app Salir" at bounding box center [958, 68] width 63 height 25
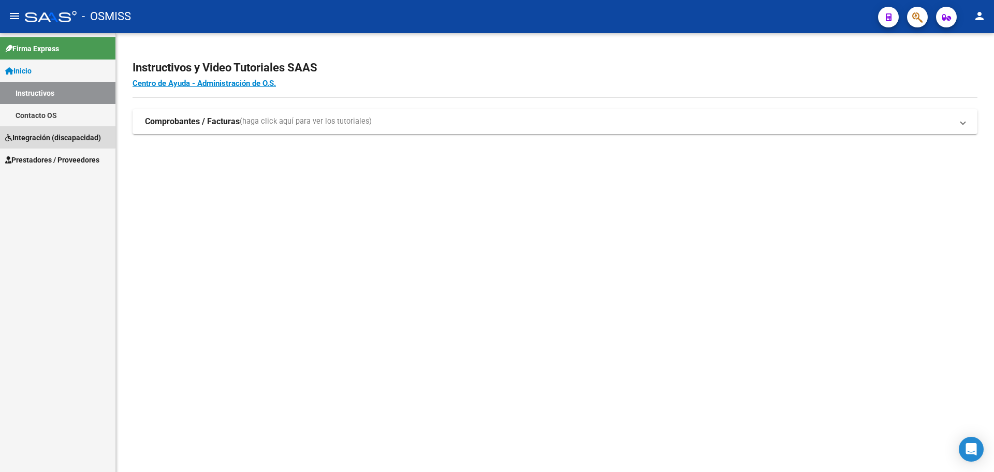
click at [38, 128] on link "Integración (discapacidad)" at bounding box center [57, 137] width 115 height 22
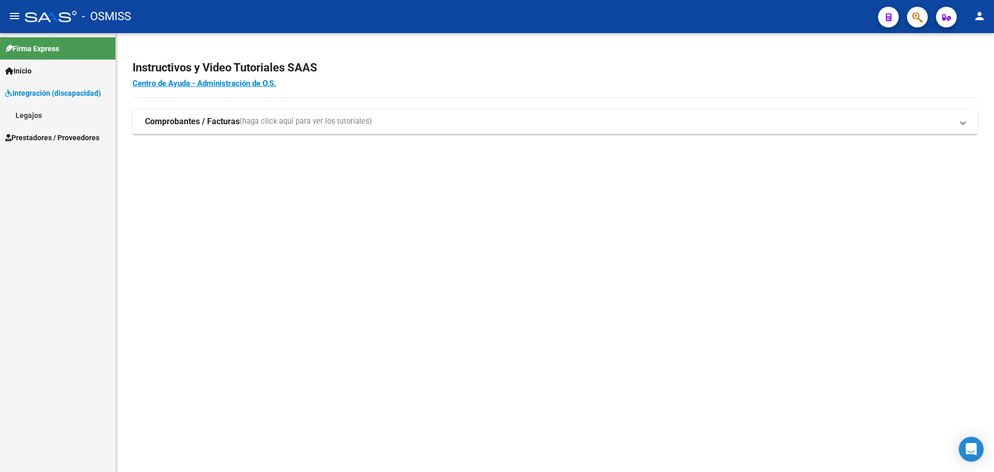
click at [31, 122] on link "Legajos" at bounding box center [57, 115] width 115 height 22
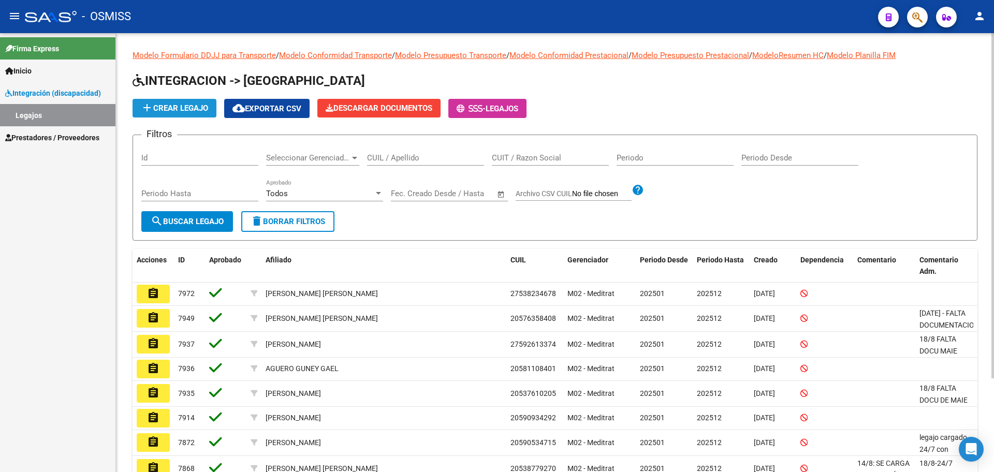
click at [170, 115] on button "add Crear Legajo" at bounding box center [175, 108] width 84 height 19
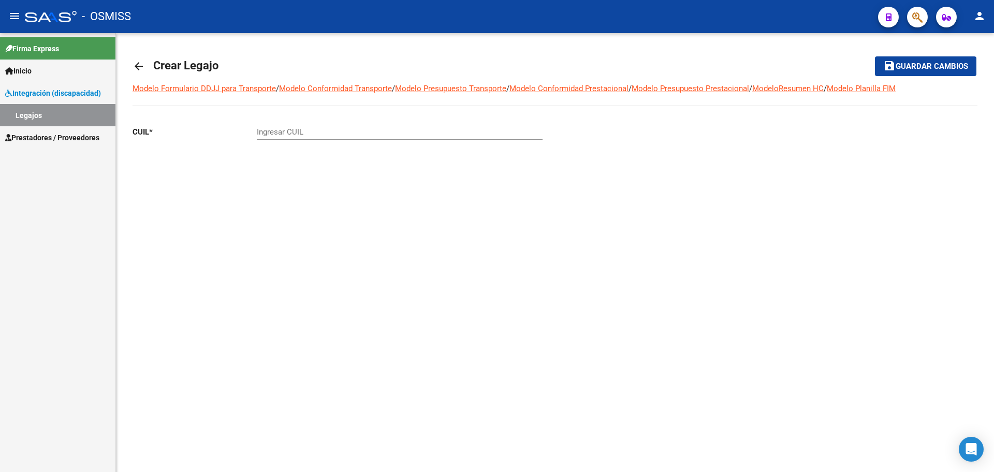
click at [290, 135] on input "Ingresar CUIL" at bounding box center [400, 131] width 286 height 9
paste input "-54817841"
type input "27-54817841-5"
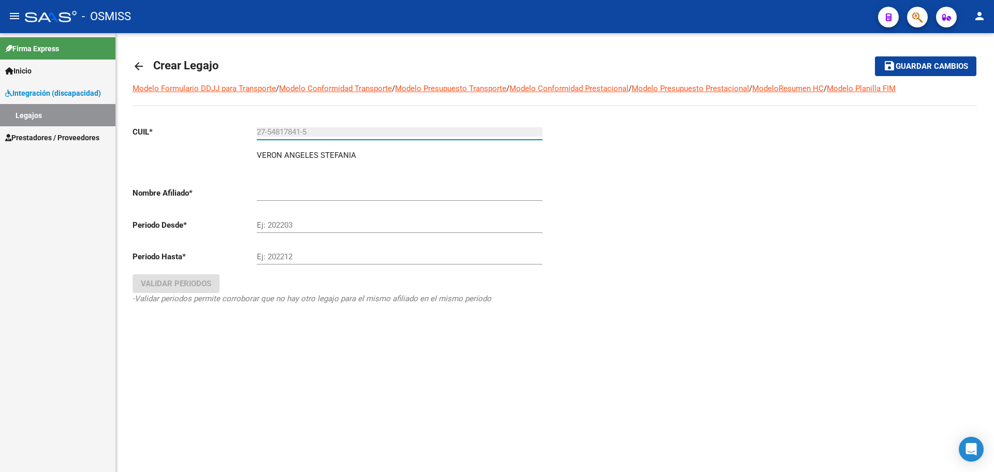
type input "VERON ANGELES STEFANIA"
type input "27-54817841-5"
drag, startPoint x: 295, startPoint y: 226, endPoint x: 295, endPoint y: 220, distance: 6.2
click at [294, 225] on input "Ej: 202203" at bounding box center [400, 225] width 286 height 9
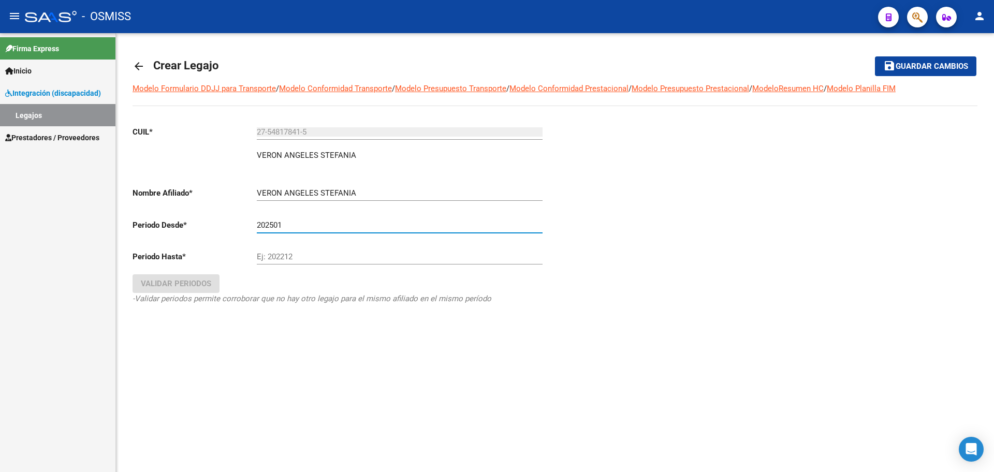
type input "202501"
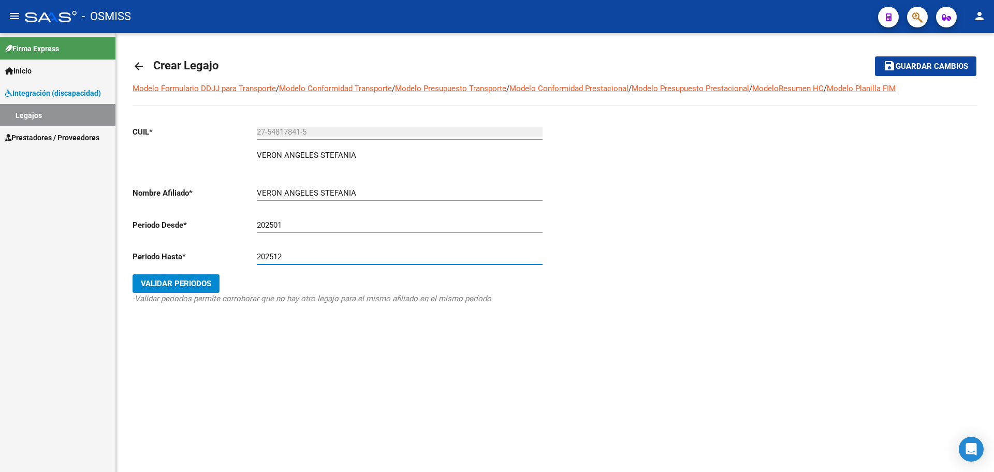
type input "202512"
click at [177, 285] on span "Validar Periodos" at bounding box center [176, 283] width 70 height 9
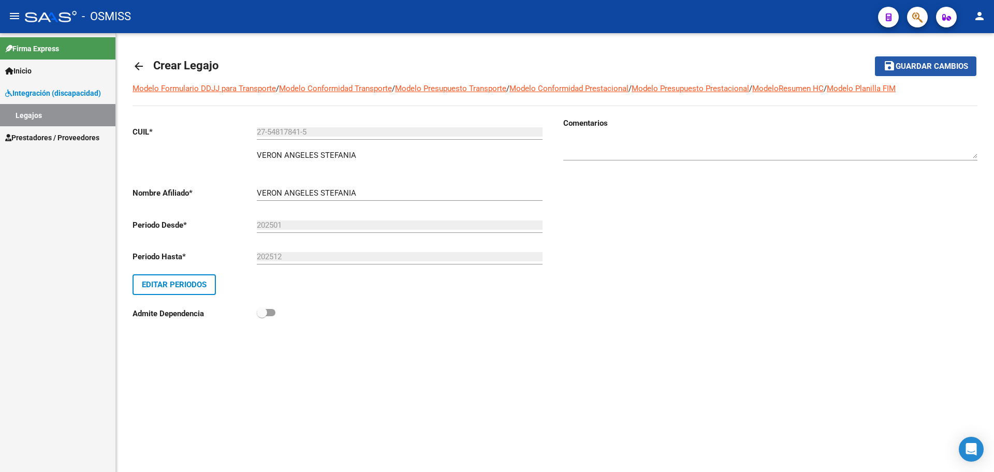
drag, startPoint x: 921, startPoint y: 59, endPoint x: 922, endPoint y: 66, distance: 7.3
click at [921, 61] on button "save Guardar cambios" at bounding box center [925, 65] width 101 height 19
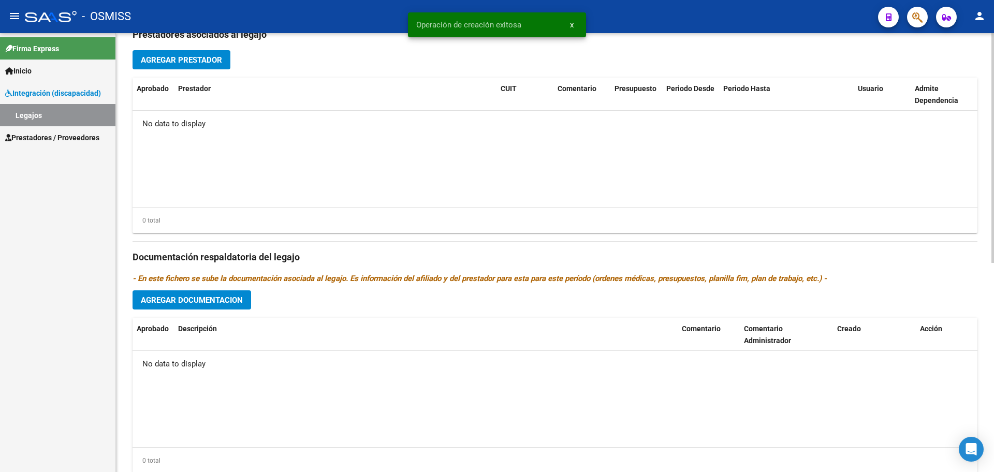
scroll to position [399, 0]
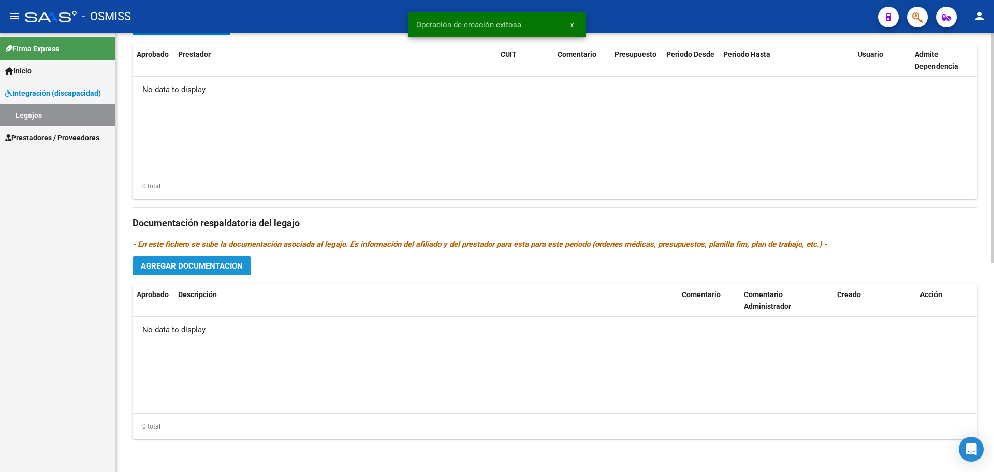
click at [176, 262] on span "Agregar Documentacion" at bounding box center [192, 265] width 102 height 9
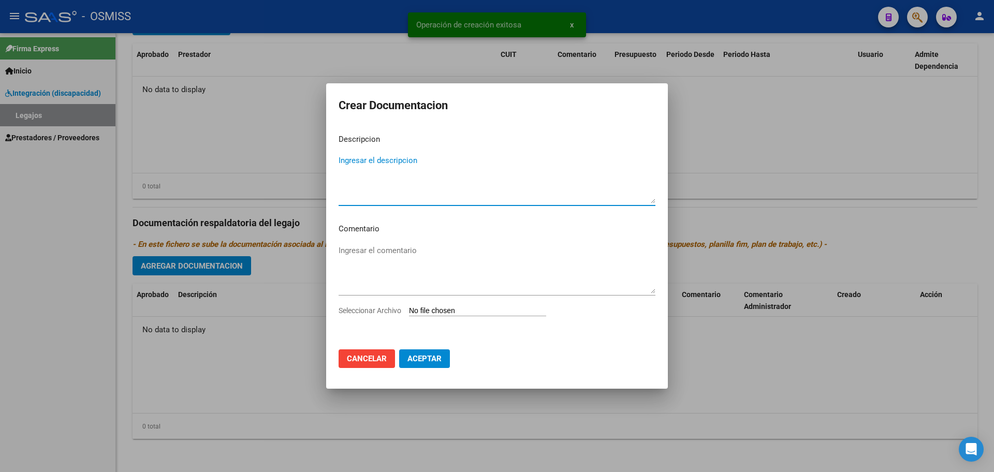
click at [462, 308] on input "Seleccionar Archivo" at bounding box center [477, 311] width 137 height 10
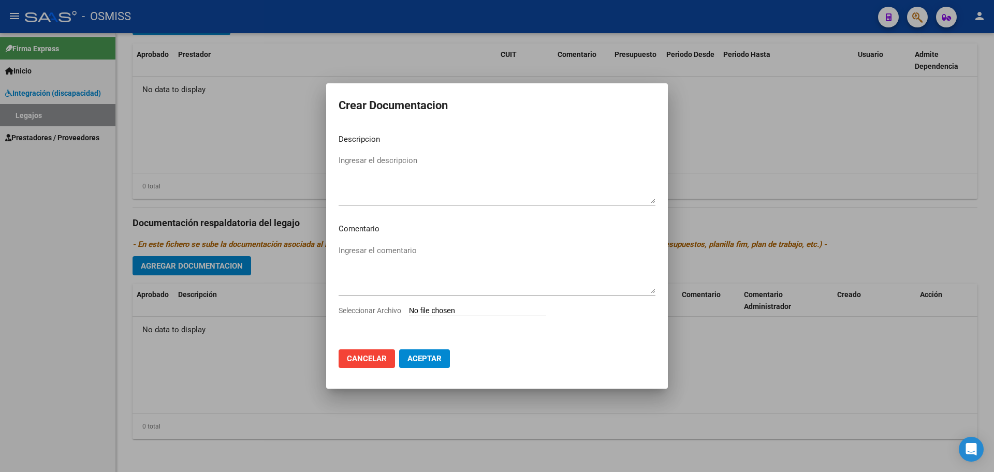
type input "C:\fakepath\[PERSON_NAME].pdf"
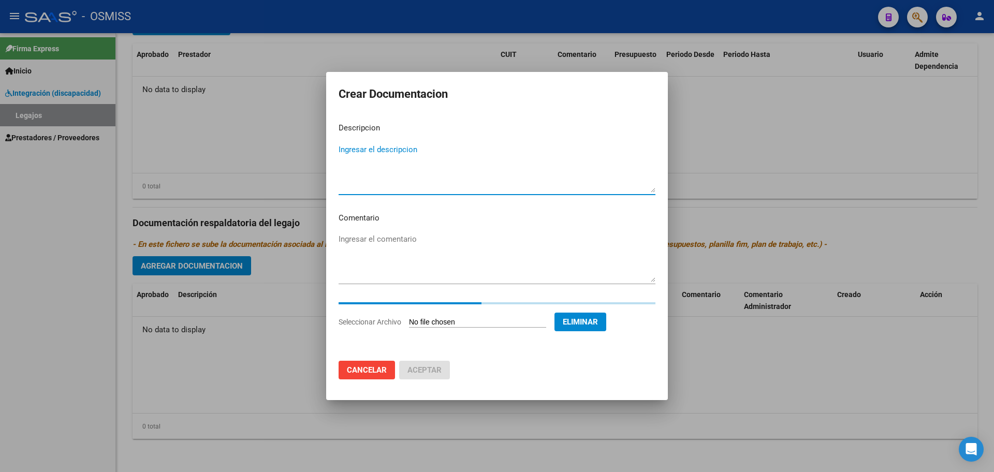
click at [387, 150] on textarea "Ingresar el descripcion" at bounding box center [497, 168] width 317 height 49
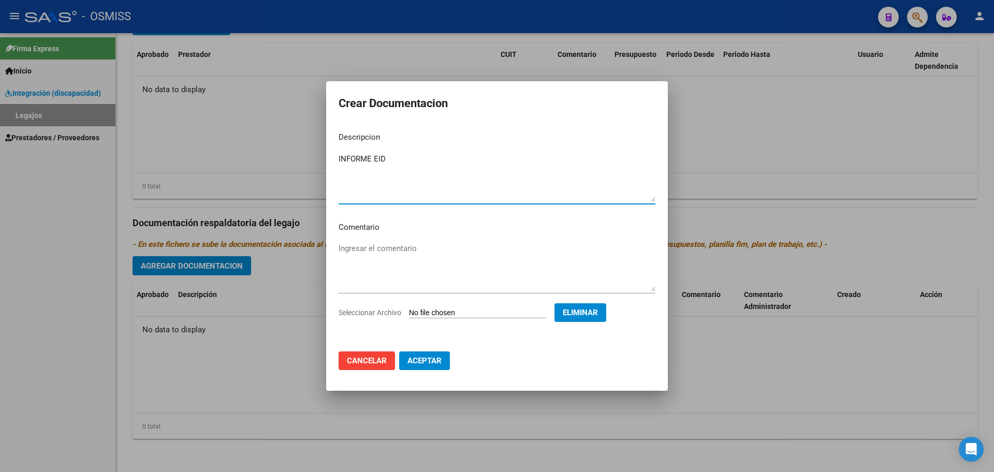
type textarea "INFORME EID"
click at [417, 360] on span "Aceptar" at bounding box center [424, 360] width 34 height 9
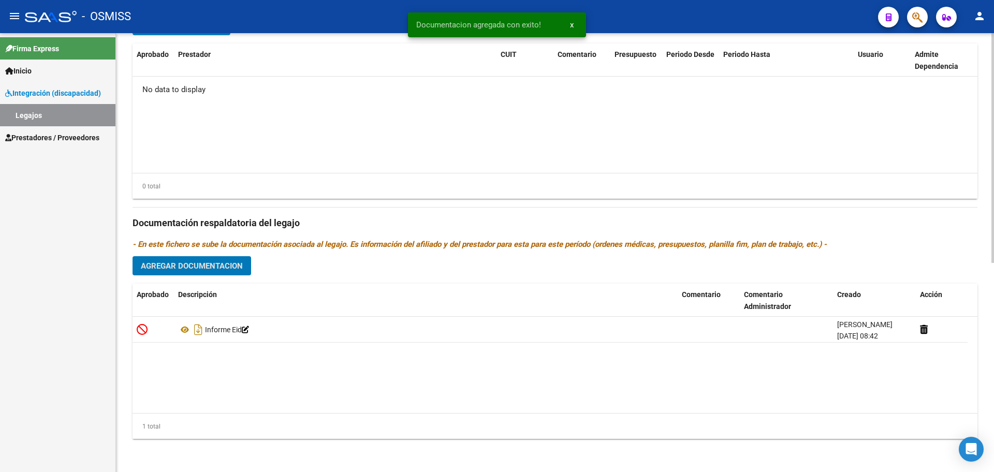
click at [172, 267] on span "Agregar Documentacion" at bounding box center [192, 265] width 102 height 9
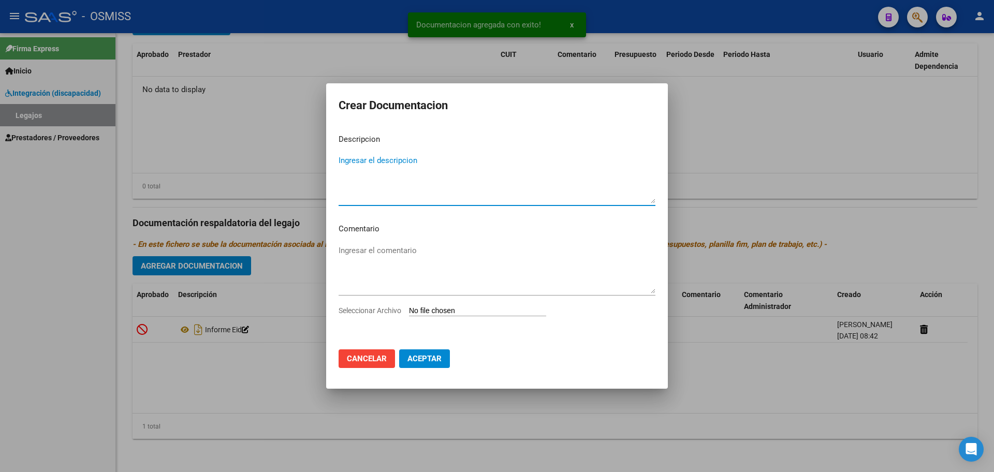
click at [455, 312] on input "Seleccionar Archivo" at bounding box center [477, 311] width 137 height 10
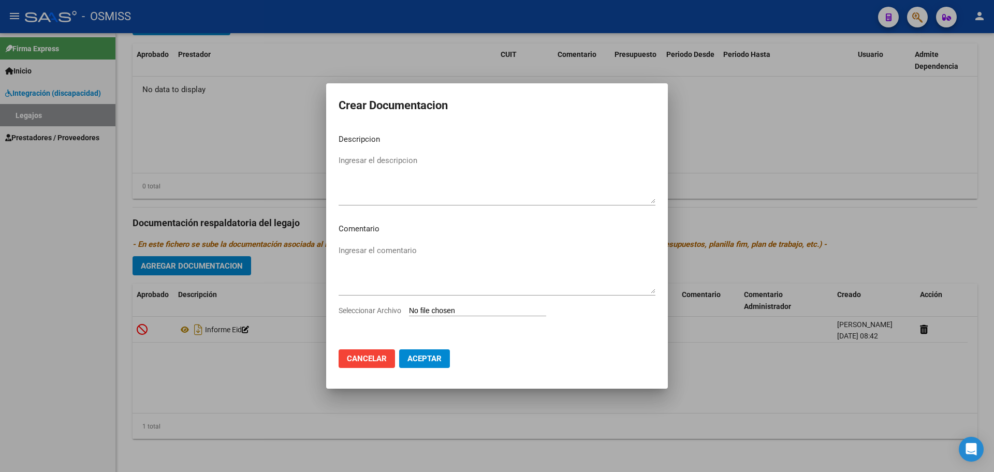
type input "C:\fakepath\.[PERSON_NAME] - MII.pdf"
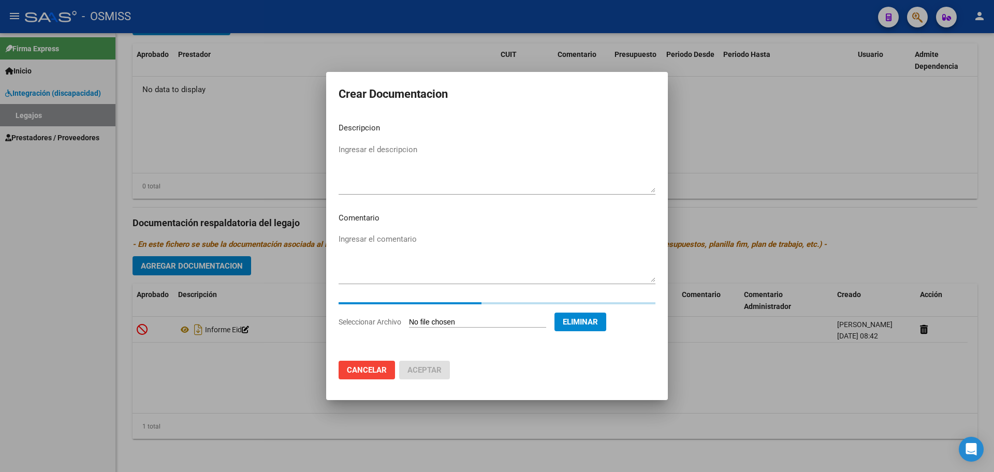
click at [388, 165] on textarea "Ingresar el descripcion" at bounding box center [497, 168] width 317 height 49
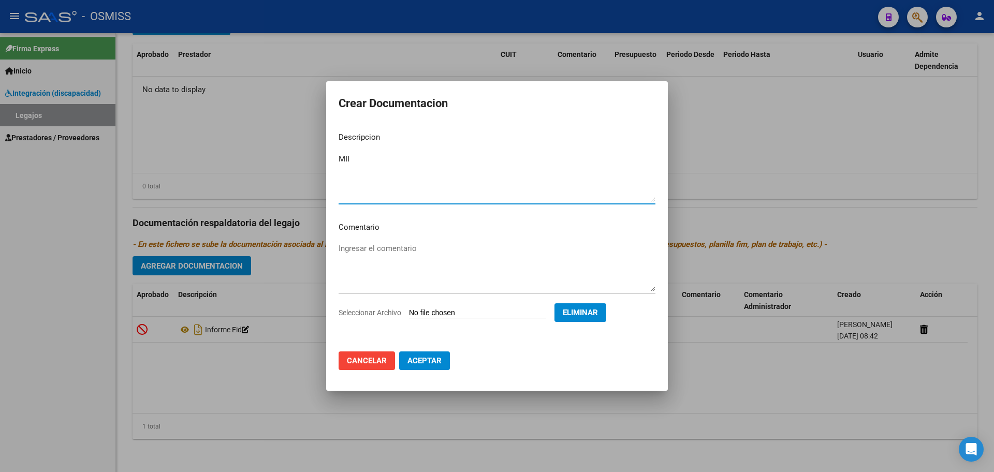
type textarea "MII"
click at [434, 360] on span "Aceptar" at bounding box center [424, 360] width 34 height 9
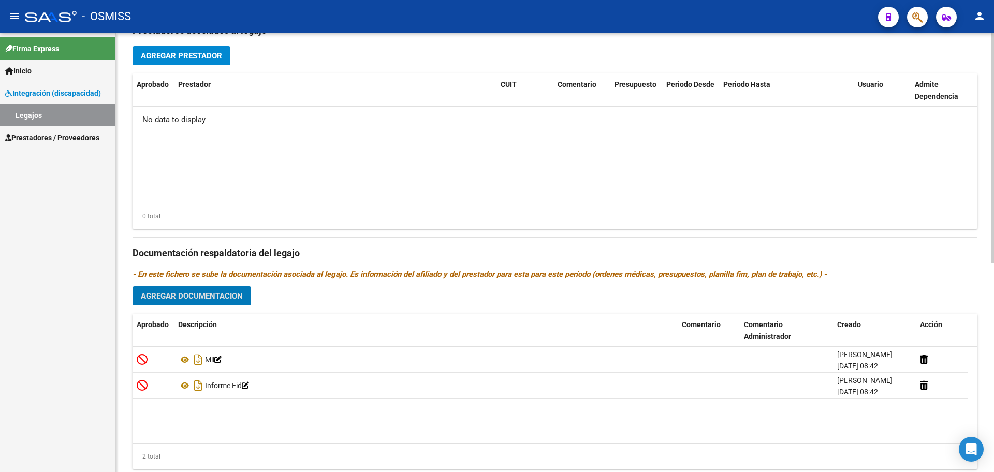
scroll to position [334, 0]
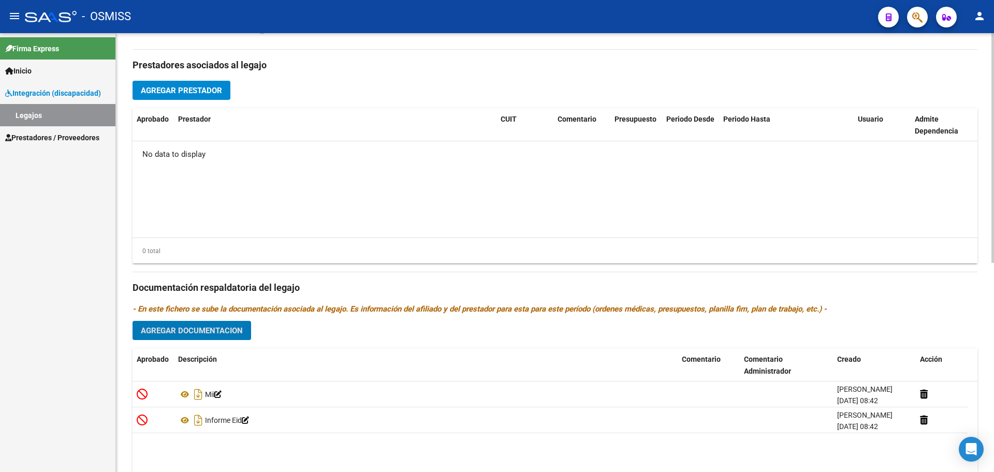
click at [165, 90] on span "Agregar Prestador" at bounding box center [181, 90] width 81 height 9
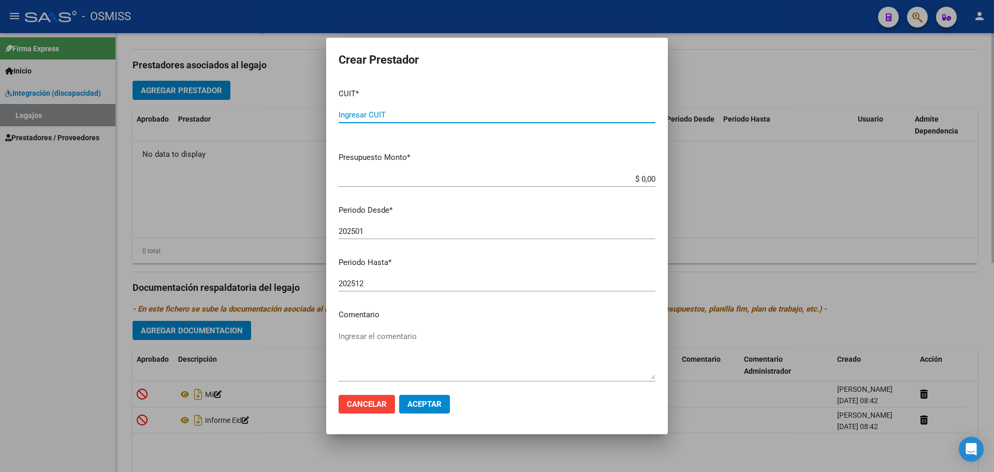
paste input "30-71083364-4"
type input "30-71083364-4"
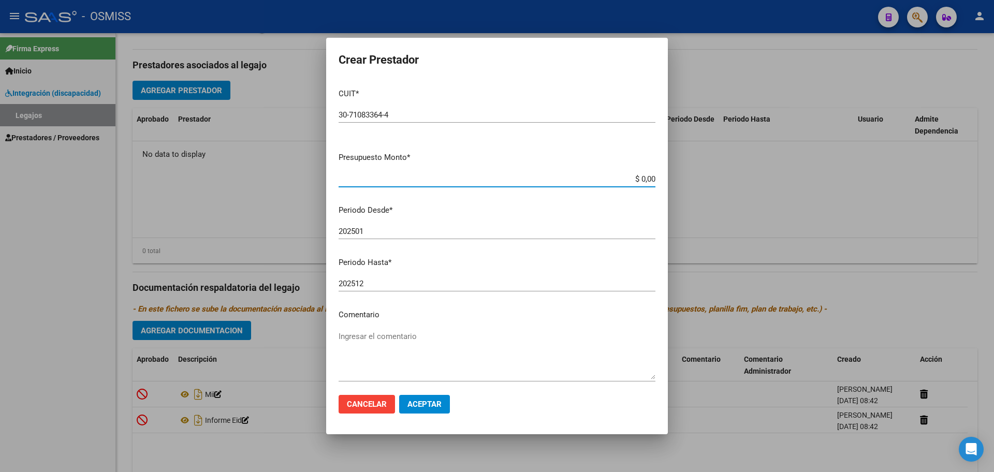
type input "$ 0,01"
type input "202509"
click at [423, 403] on span "Aceptar" at bounding box center [424, 404] width 34 height 9
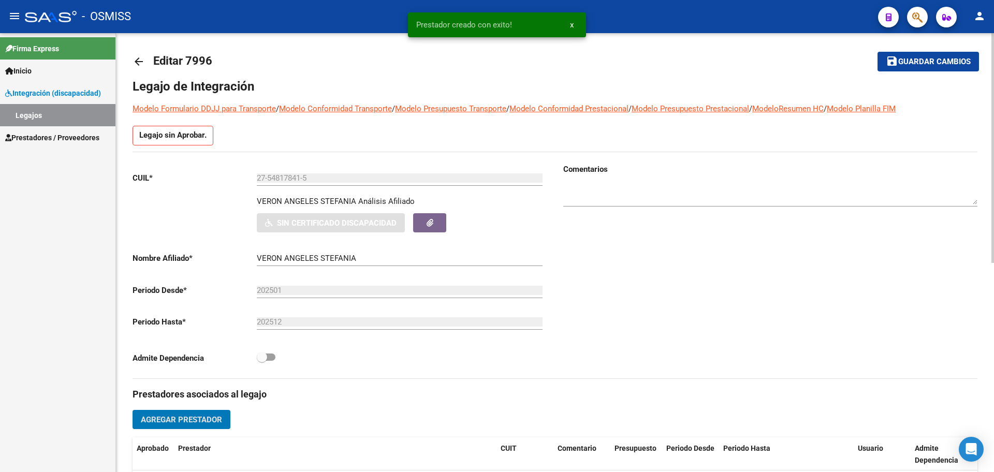
scroll to position [0, 0]
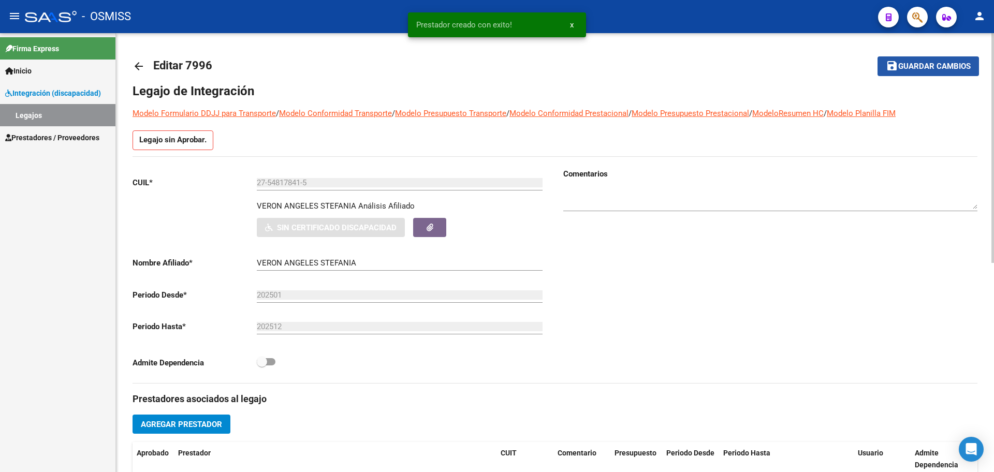
click at [957, 69] on span "Guardar cambios" at bounding box center [934, 66] width 72 height 9
click at [140, 67] on mat-icon "arrow_back" at bounding box center [139, 66] width 12 height 12
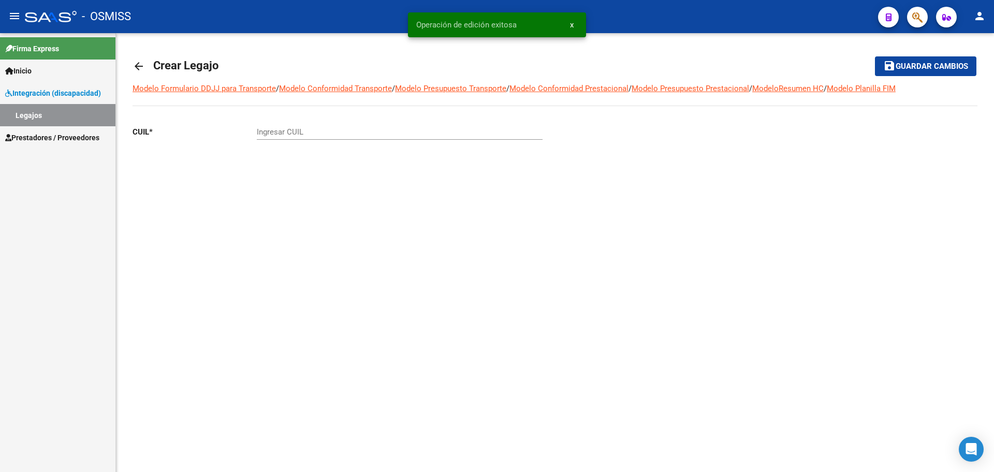
click at [138, 66] on mat-icon "arrow_back" at bounding box center [139, 66] width 12 height 12
